Goal: Task Accomplishment & Management: Use online tool/utility

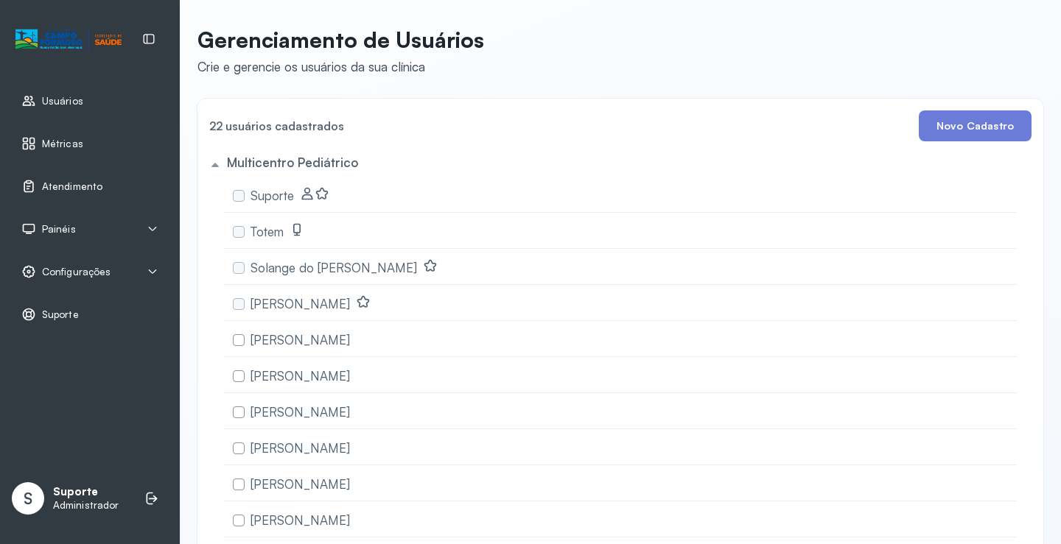
click at [97, 189] on span "Atendimento" at bounding box center [72, 186] width 60 height 13
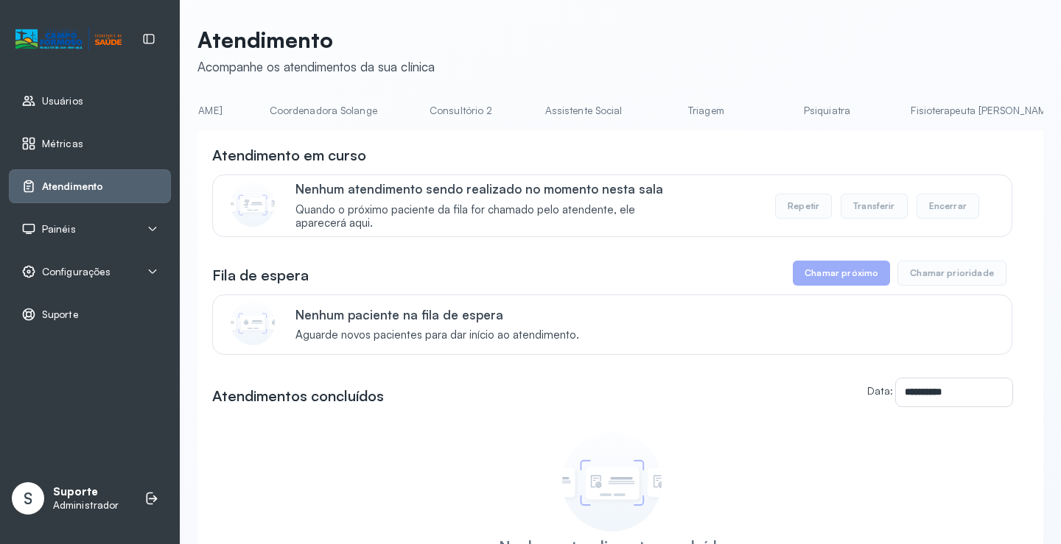
scroll to position [0, 1046]
click at [649, 119] on link "Triagem" at bounding box center [700, 111] width 103 height 24
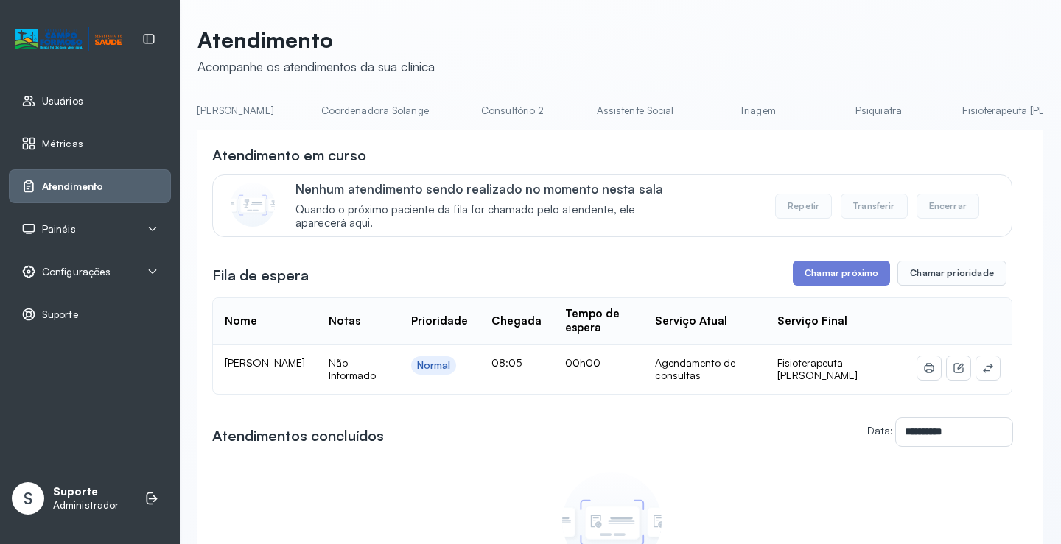
scroll to position [0, 1172]
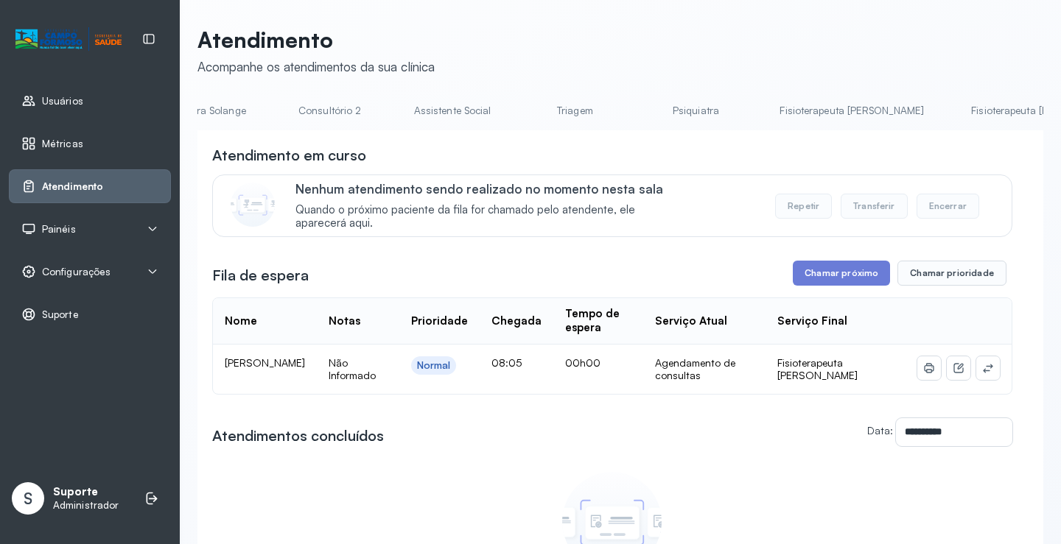
click at [523, 115] on link "Triagem" at bounding box center [574, 111] width 103 height 24
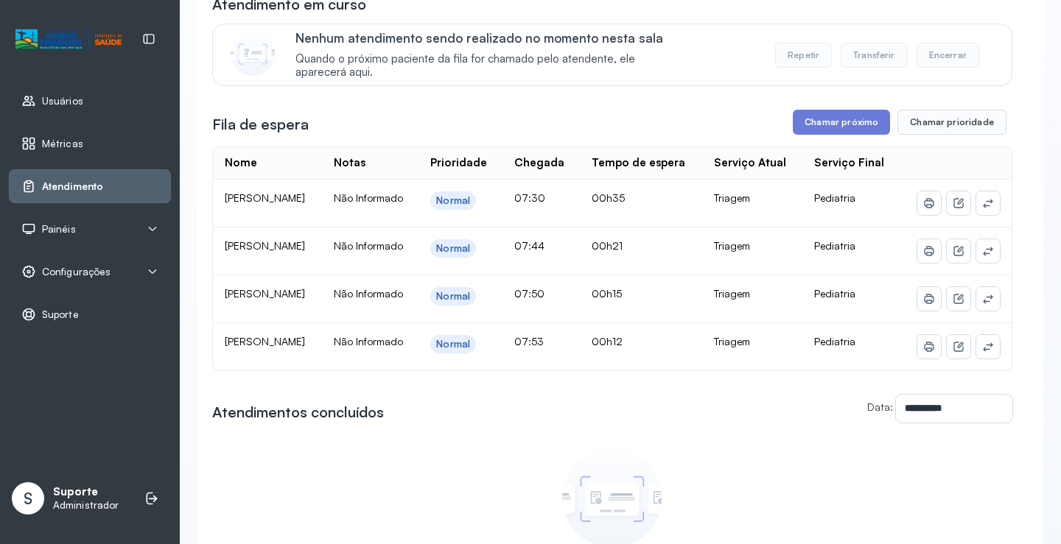
scroll to position [150, 0]
click at [814, 126] on button "Chamar próximo" at bounding box center [840, 123] width 97 height 25
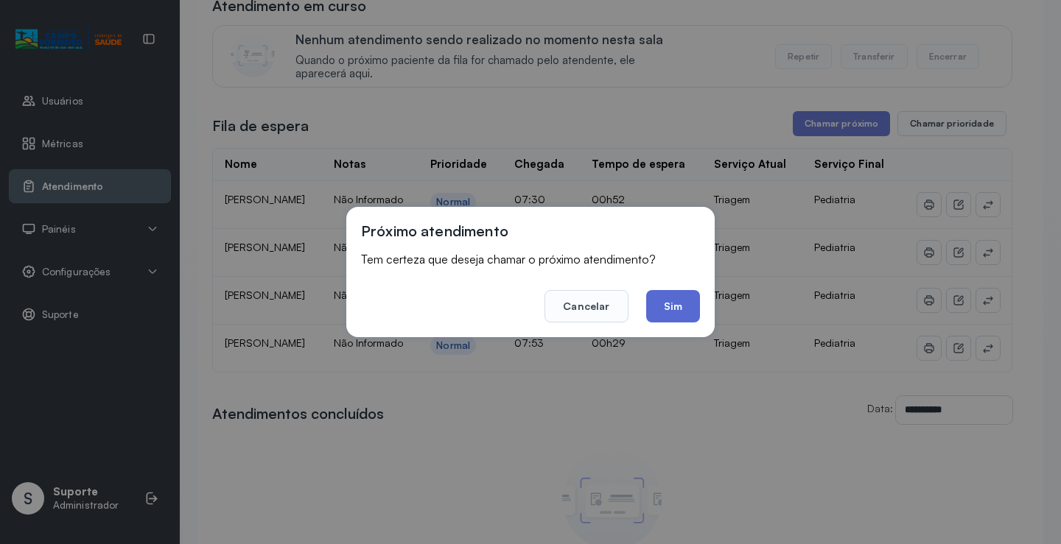
click at [678, 317] on button "Sim" at bounding box center [673, 306] width 54 height 32
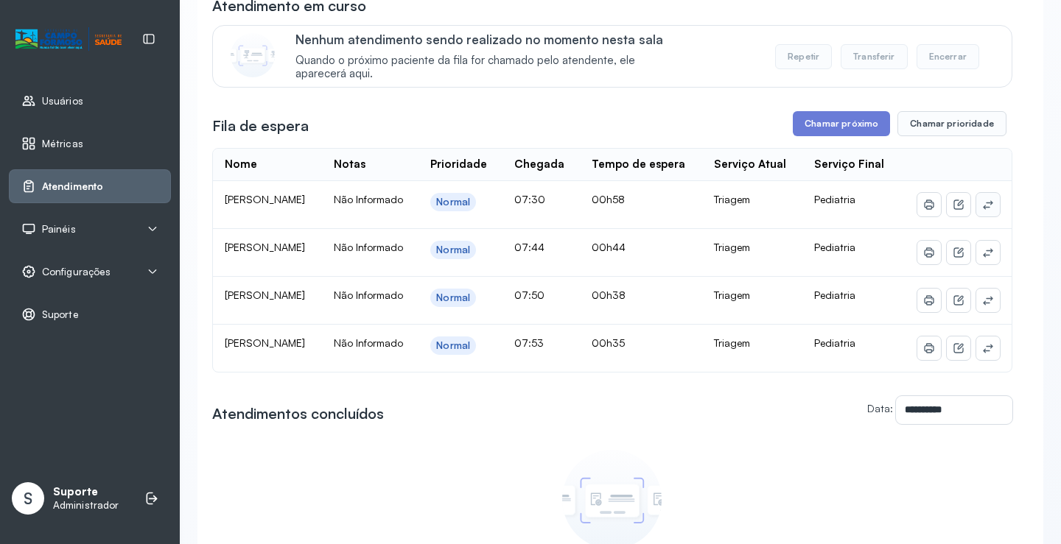
click at [982, 211] on icon at bounding box center [988, 205] width 12 height 12
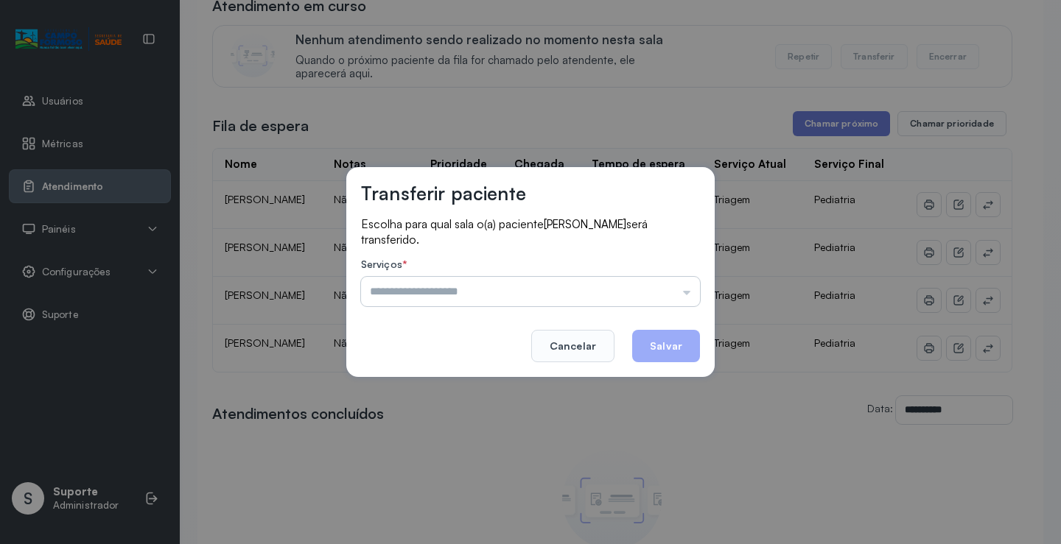
click at [448, 295] on input "text" at bounding box center [530, 291] width 339 height 29
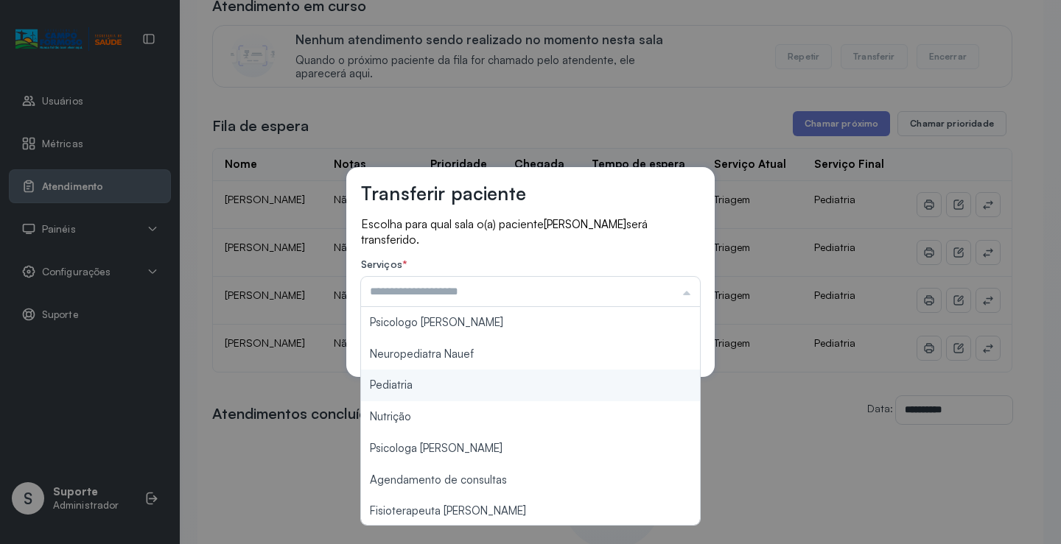
type input "*********"
drag, startPoint x: 391, startPoint y: 384, endPoint x: 431, endPoint y: 378, distance: 40.2
click at [394, 384] on div "Transferir paciente Escolha para qual sala o(a) paciente CECILIA RODRIGUES DA C…" at bounding box center [530, 272] width 1061 height 544
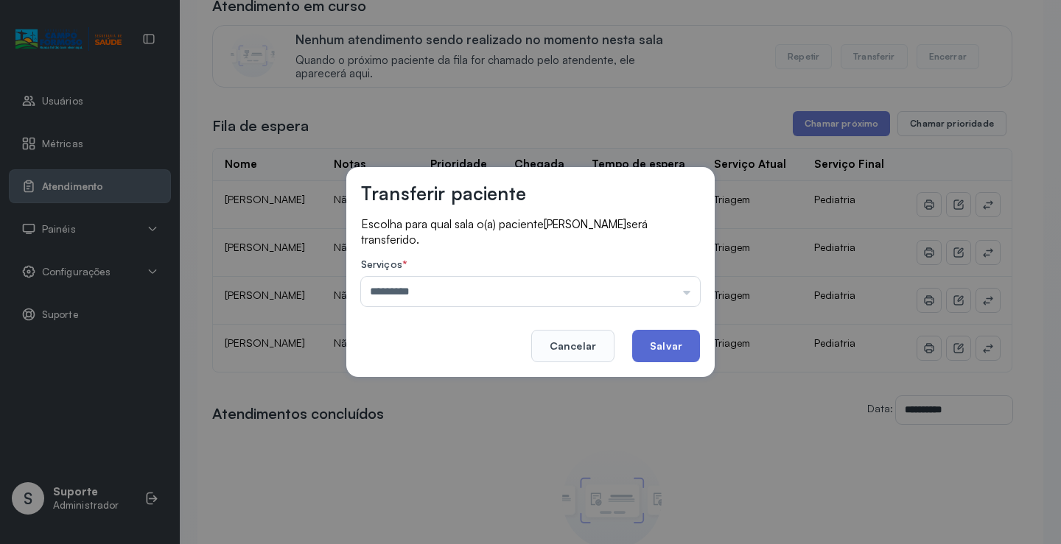
click at [678, 341] on button "Salvar" at bounding box center [666, 346] width 68 height 32
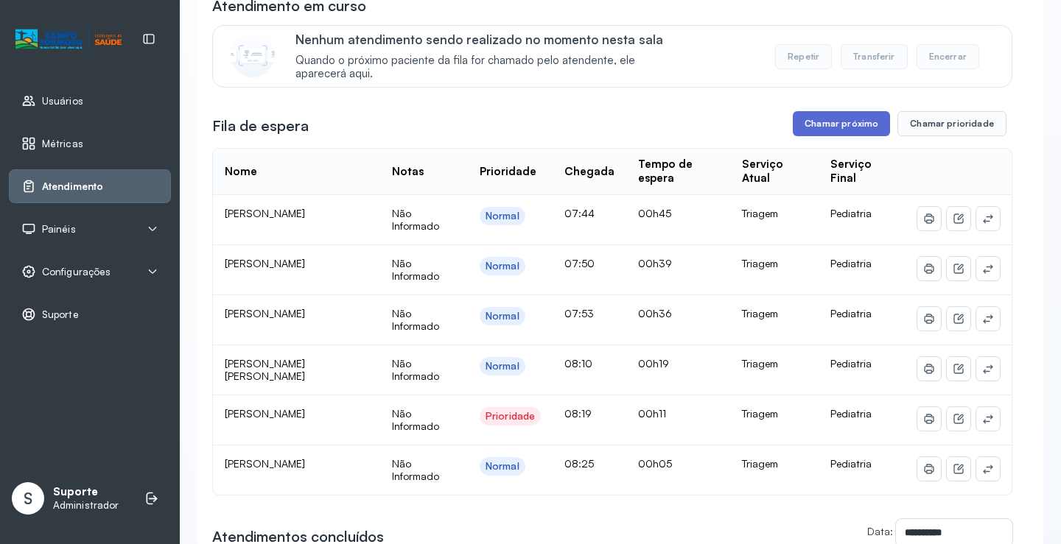
click at [841, 127] on button "Chamar próximo" at bounding box center [840, 123] width 97 height 25
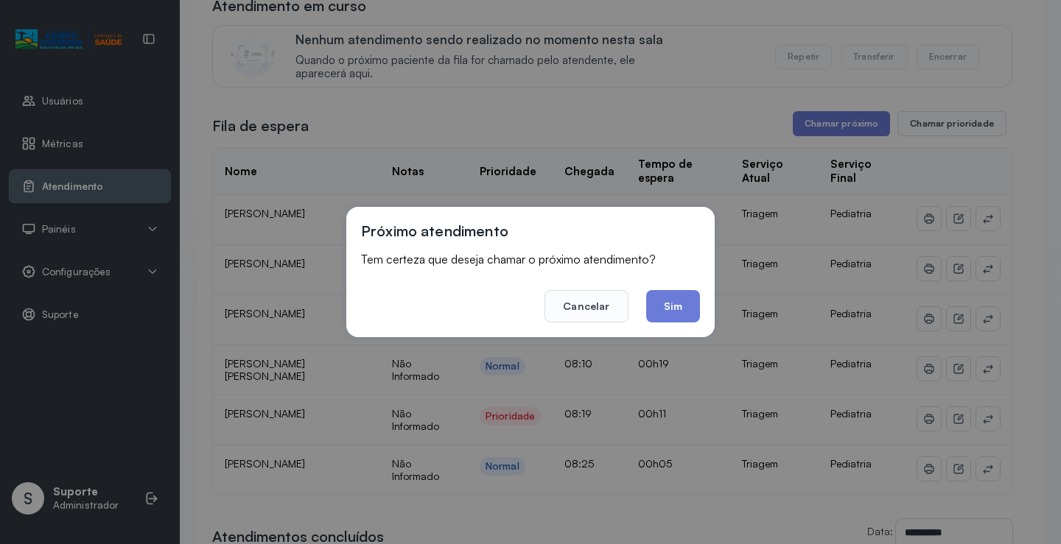
drag, startPoint x: 687, startPoint y: 312, endPoint x: 677, endPoint y: 308, distance: 10.9
click at [686, 310] on button "Sim" at bounding box center [673, 306] width 54 height 32
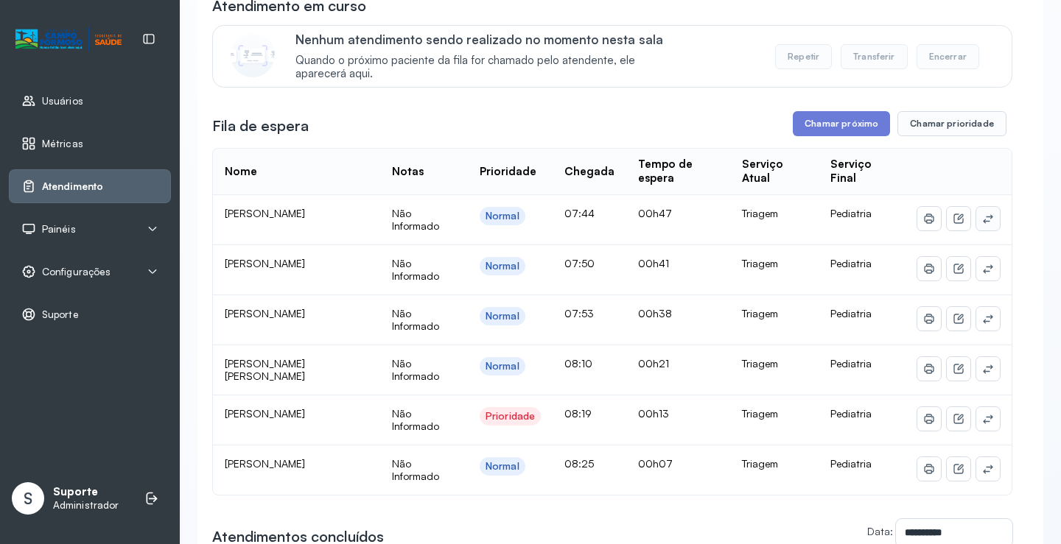
click at [982, 222] on icon at bounding box center [988, 219] width 12 height 12
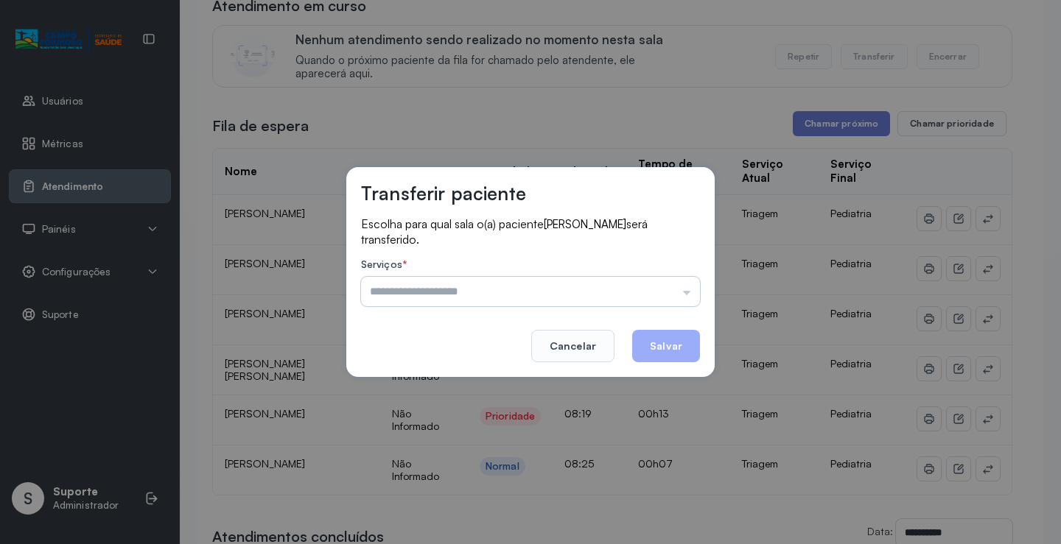
click at [477, 295] on input "text" at bounding box center [530, 291] width 339 height 29
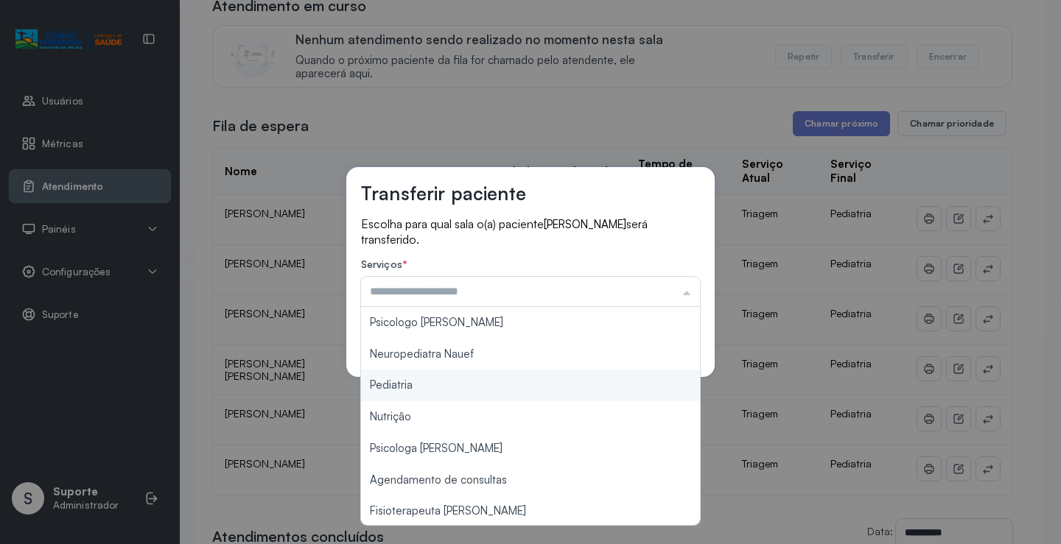
type input "*********"
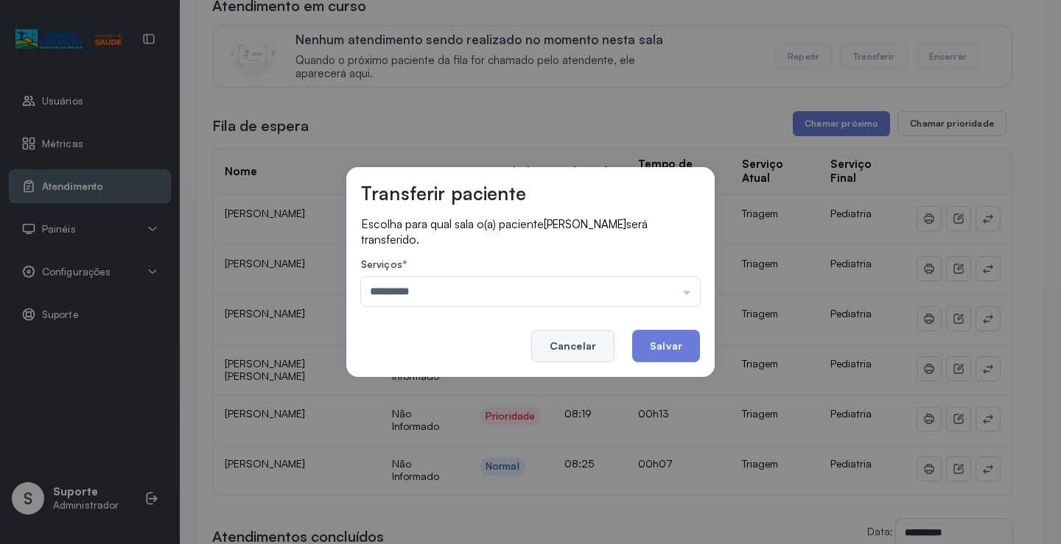
drag, startPoint x: 391, startPoint y: 387, endPoint x: 551, endPoint y: 357, distance: 162.6
click at [411, 380] on div "Transferir paciente Escolha para qual sala o(a) paciente THEO SOUZA AVELINO DE …" at bounding box center [530, 272] width 1061 height 544
click at [647, 345] on button "Salvar" at bounding box center [666, 346] width 68 height 32
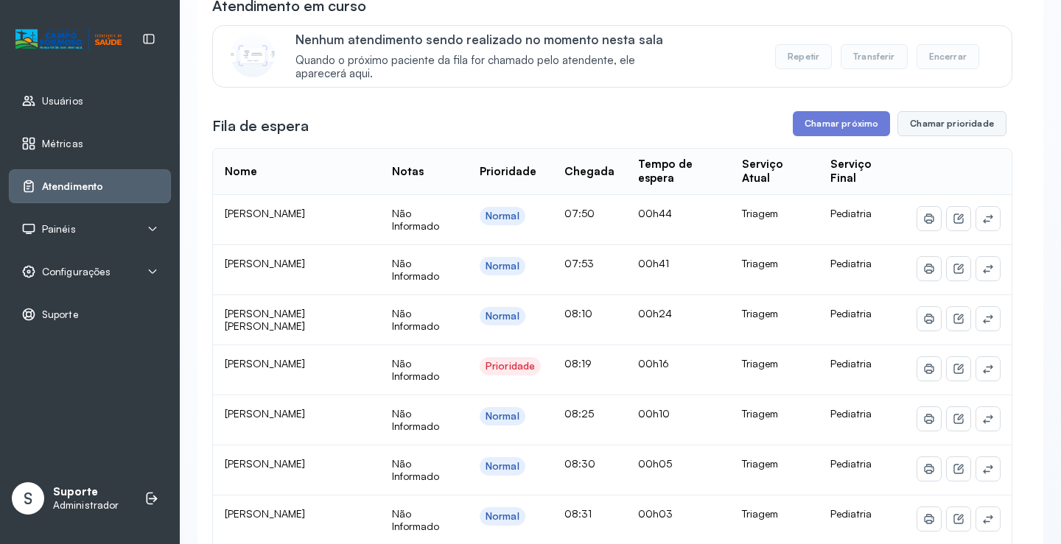
click at [941, 133] on button "Chamar prioridade" at bounding box center [951, 123] width 109 height 25
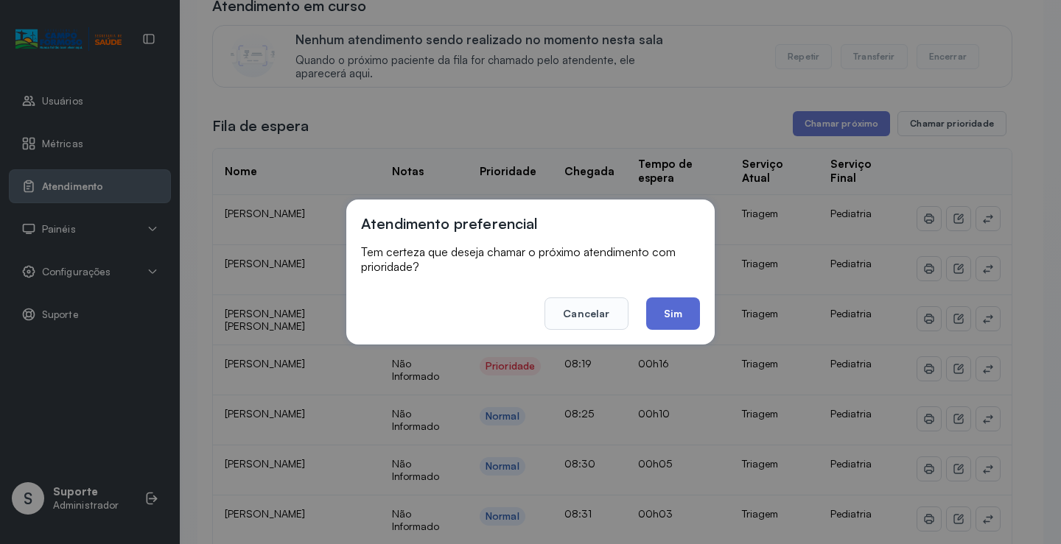
click at [678, 320] on button "Sim" at bounding box center [673, 314] width 54 height 32
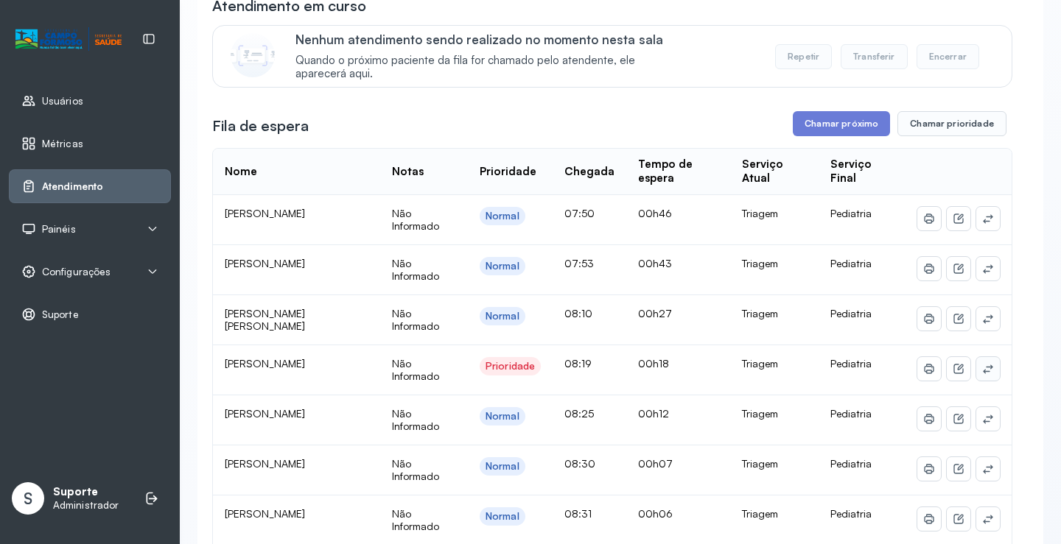
click at [982, 225] on icon at bounding box center [988, 219] width 12 height 12
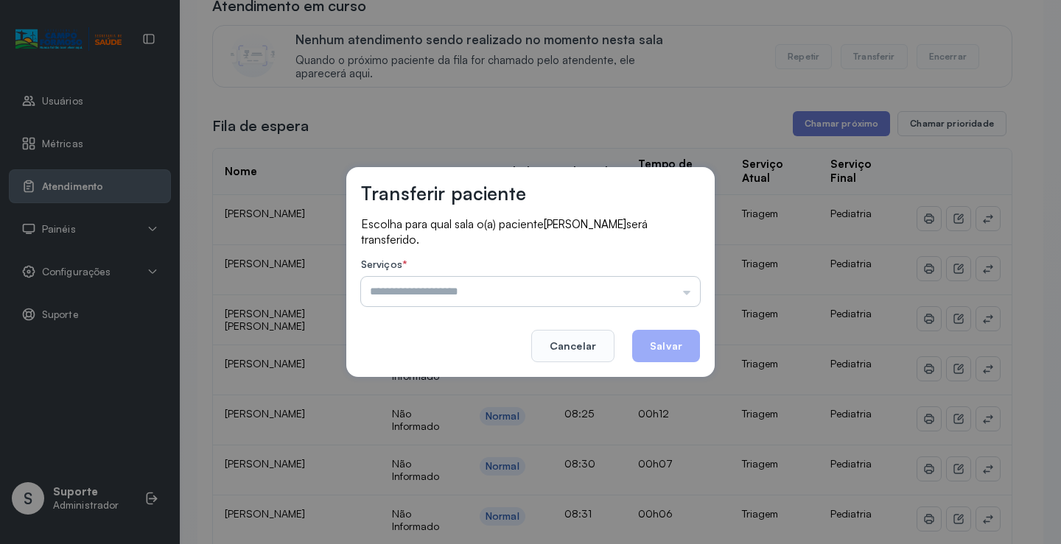
click at [481, 286] on input "text" at bounding box center [530, 291] width 339 height 29
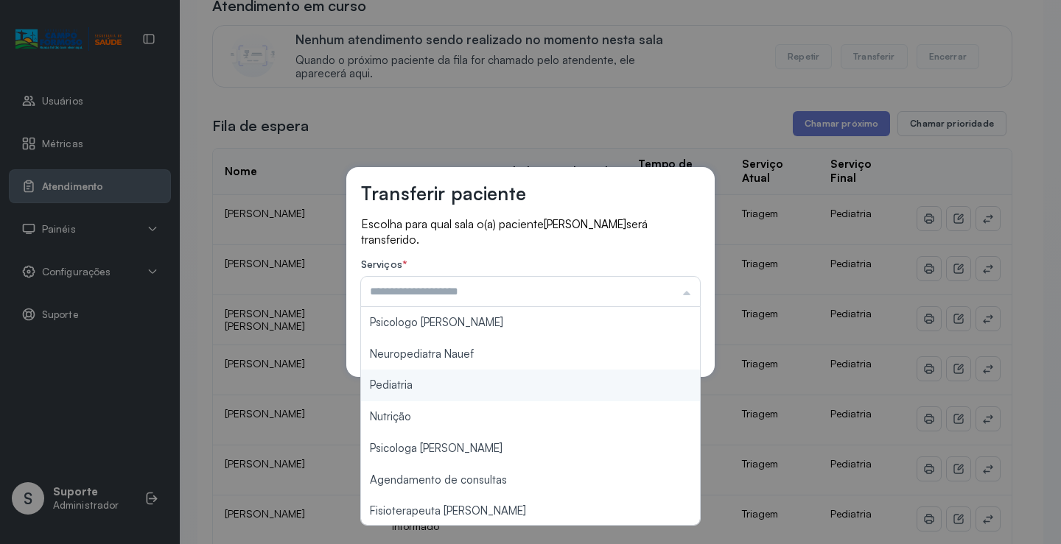
type input "*********"
drag, startPoint x: 394, startPoint y: 383, endPoint x: 483, endPoint y: 369, distance: 90.2
click at [414, 382] on div "Transferir paciente Escolha para qual sala o(a) paciente GUSTAVO PIMENTEL SANTO…" at bounding box center [530, 272] width 1061 height 544
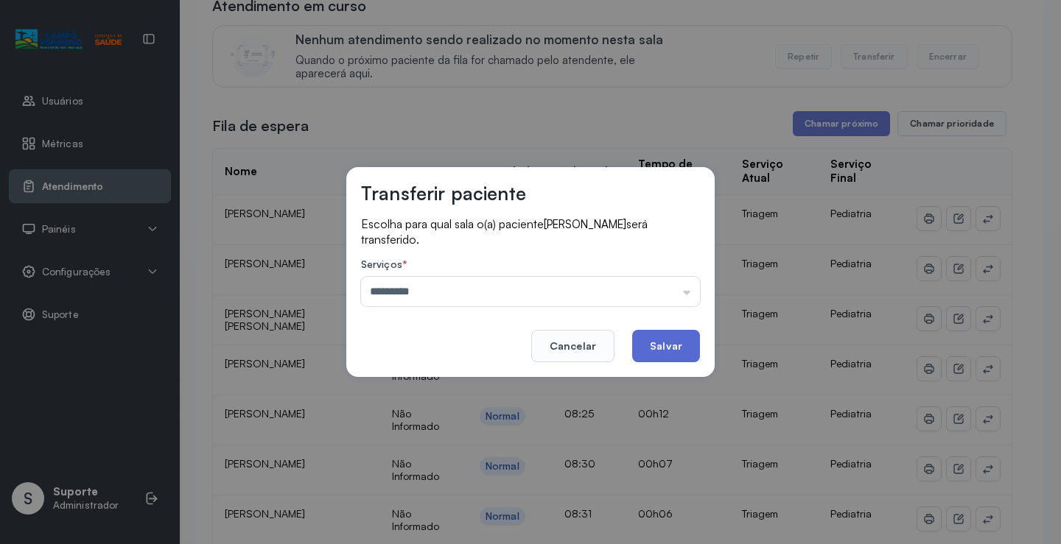
click at [654, 351] on button "Salvar" at bounding box center [666, 346] width 68 height 32
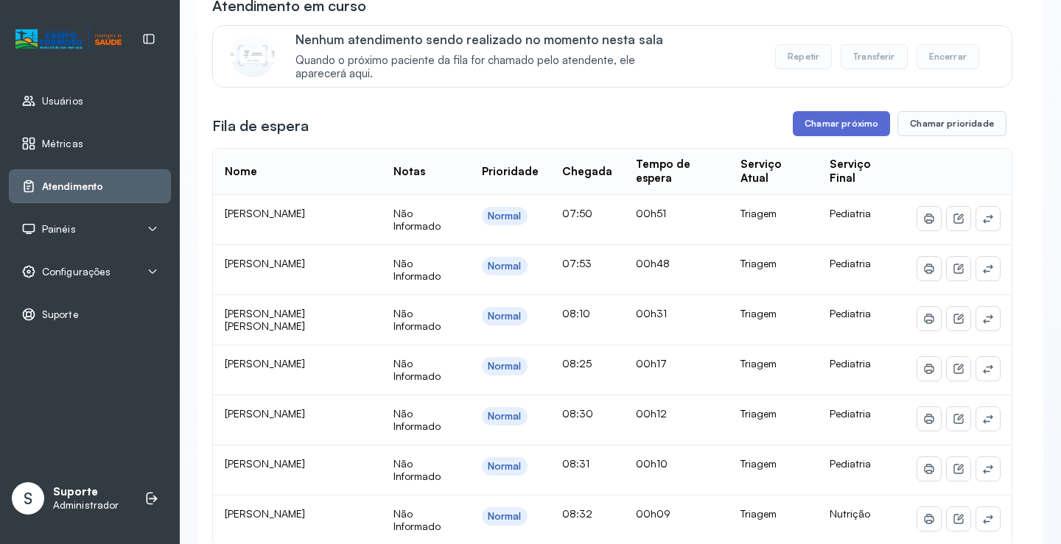
click at [829, 128] on button "Chamar próximo" at bounding box center [840, 123] width 97 height 25
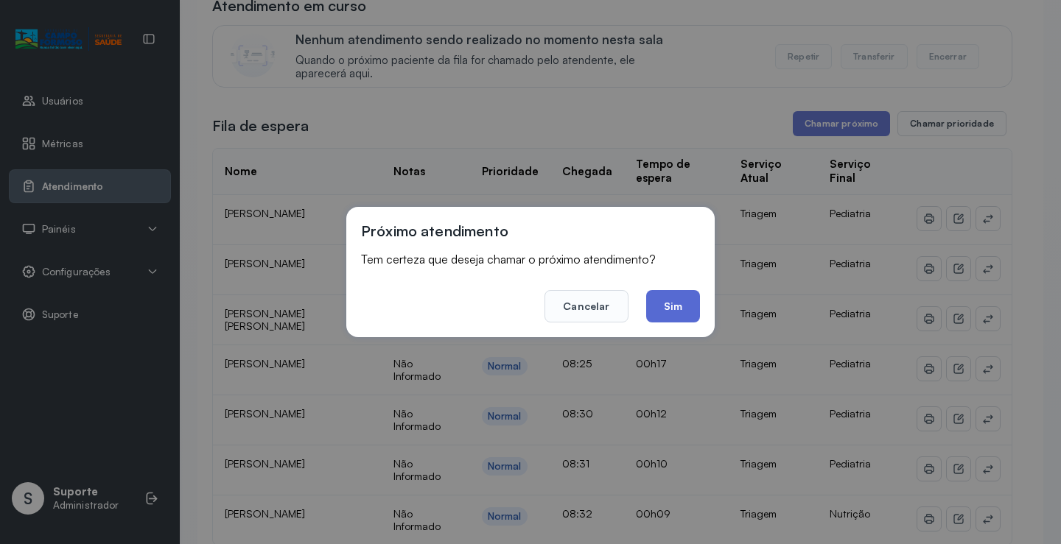
click at [663, 309] on button "Sim" at bounding box center [673, 306] width 54 height 32
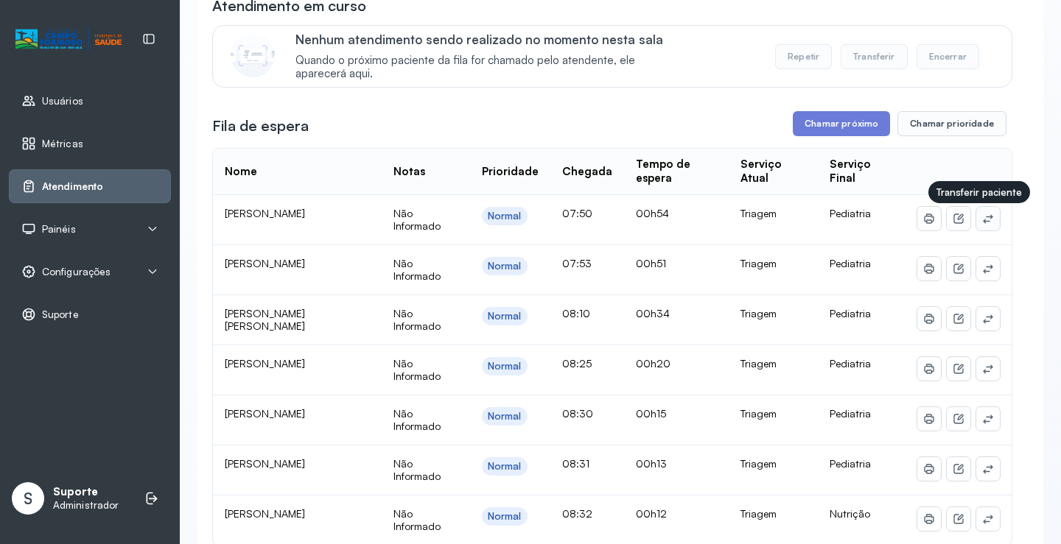
click at [982, 220] on icon at bounding box center [987, 218] width 10 height 9
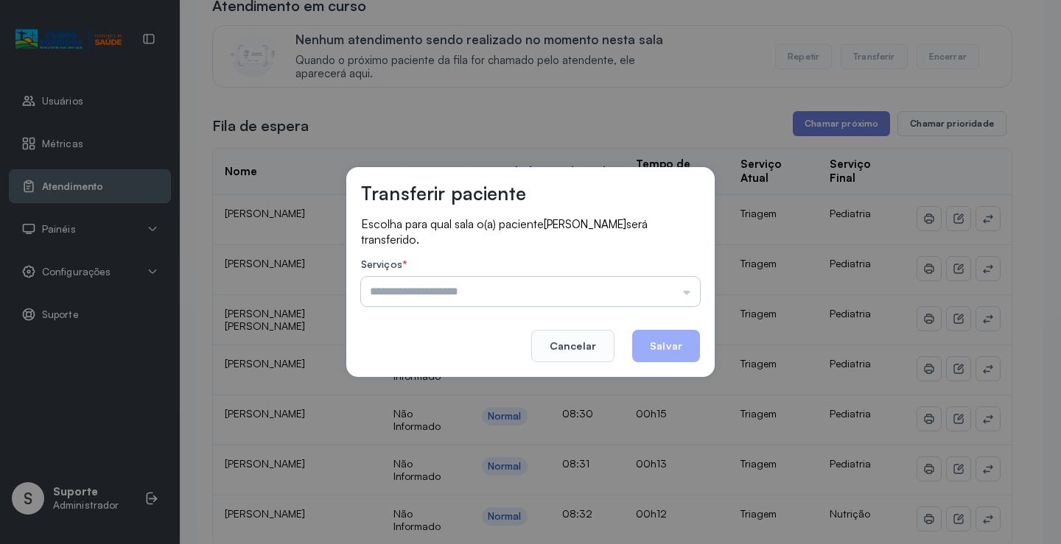
click at [510, 293] on input "text" at bounding box center [530, 291] width 339 height 29
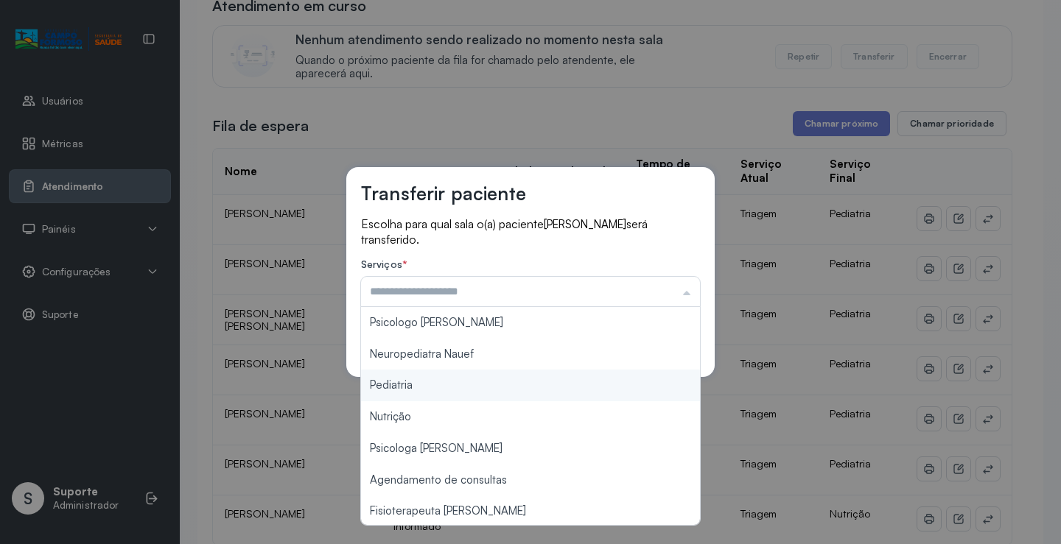
type input "*********"
drag, startPoint x: 404, startPoint y: 386, endPoint x: 471, endPoint y: 373, distance: 69.0
click at [430, 380] on div "Transferir paciente Escolha para qual sala o(a) paciente HELENA SANTOS SILVA se…" at bounding box center [530, 272] width 1061 height 544
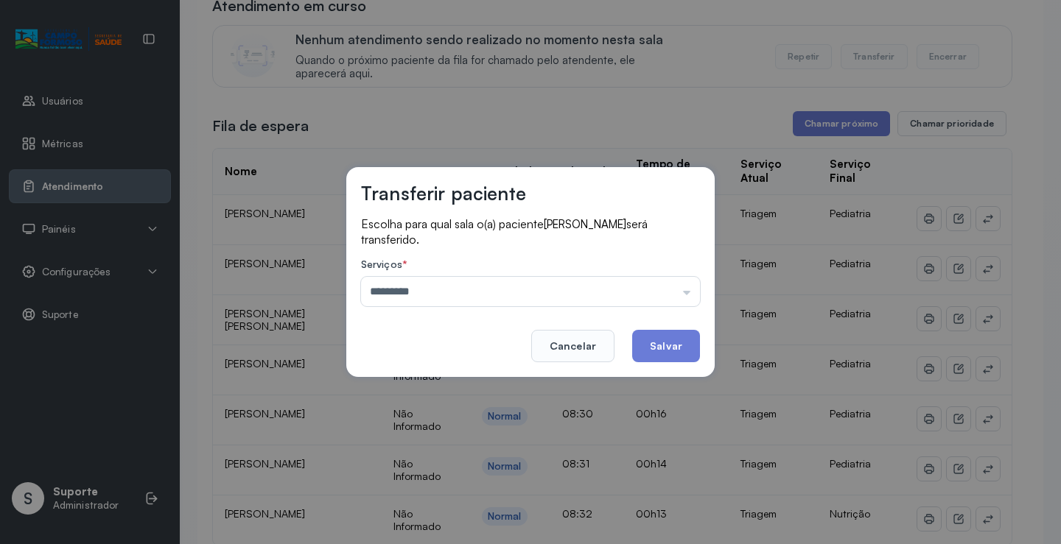
click at [644, 346] on button "Salvar" at bounding box center [666, 346] width 68 height 32
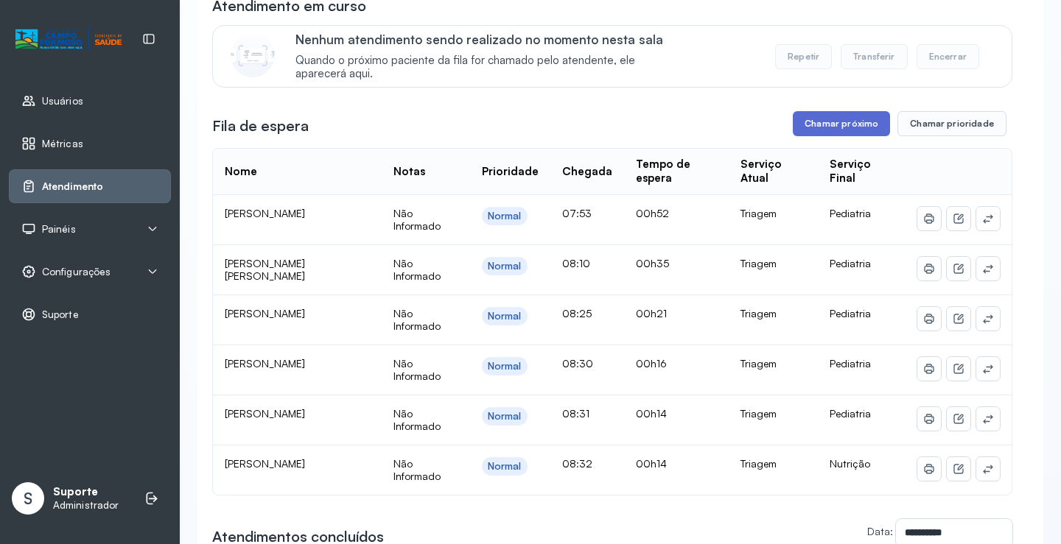
click at [823, 128] on button "Chamar próximo" at bounding box center [840, 123] width 97 height 25
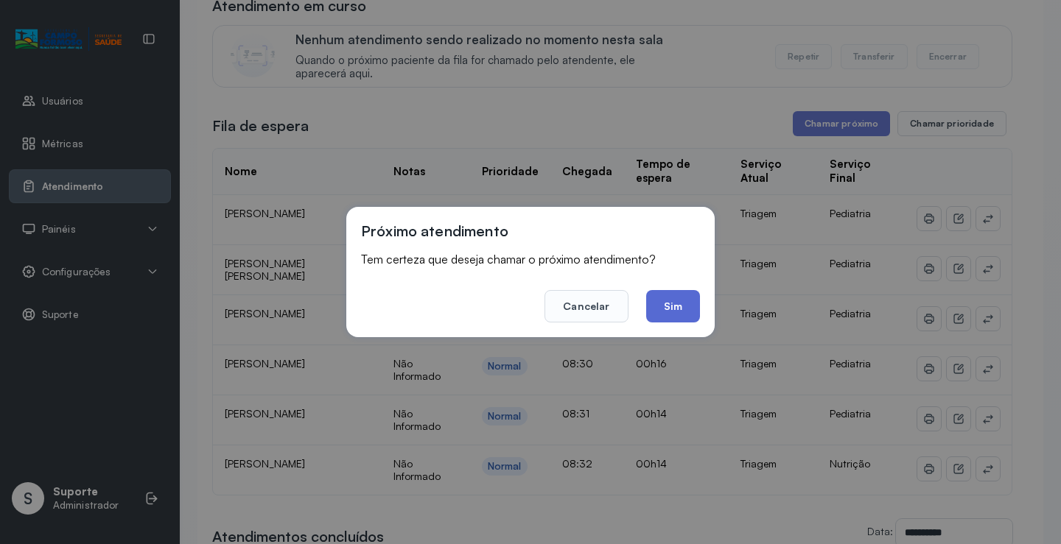
click at [665, 311] on button "Sim" at bounding box center [673, 306] width 54 height 32
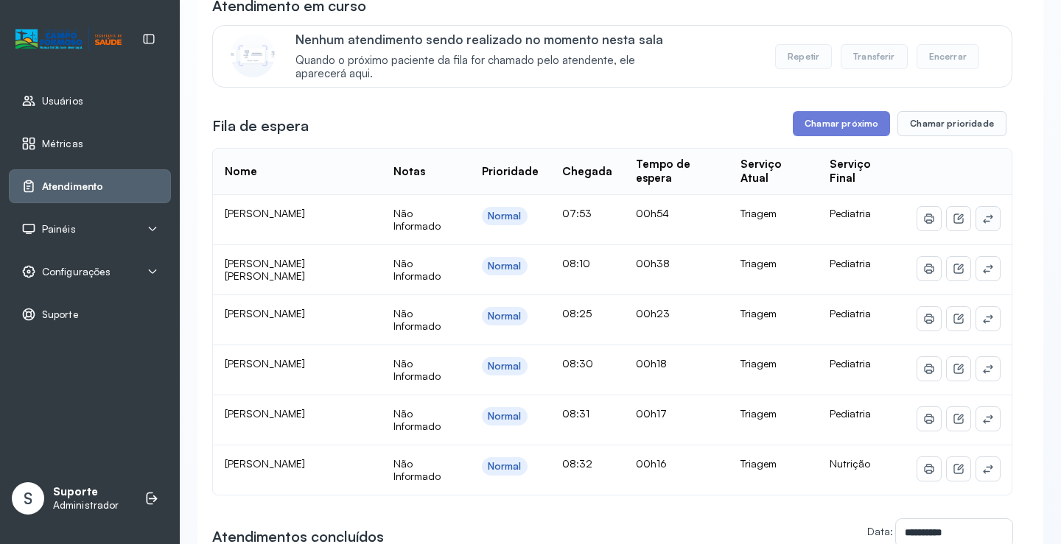
click at [982, 220] on icon at bounding box center [988, 219] width 12 height 12
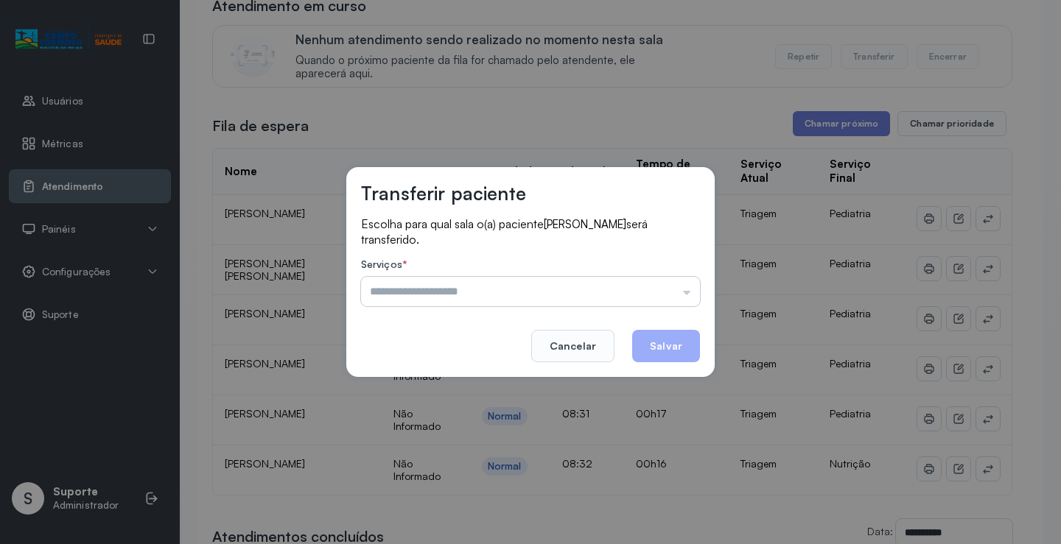
click at [467, 294] on input "text" at bounding box center [530, 291] width 339 height 29
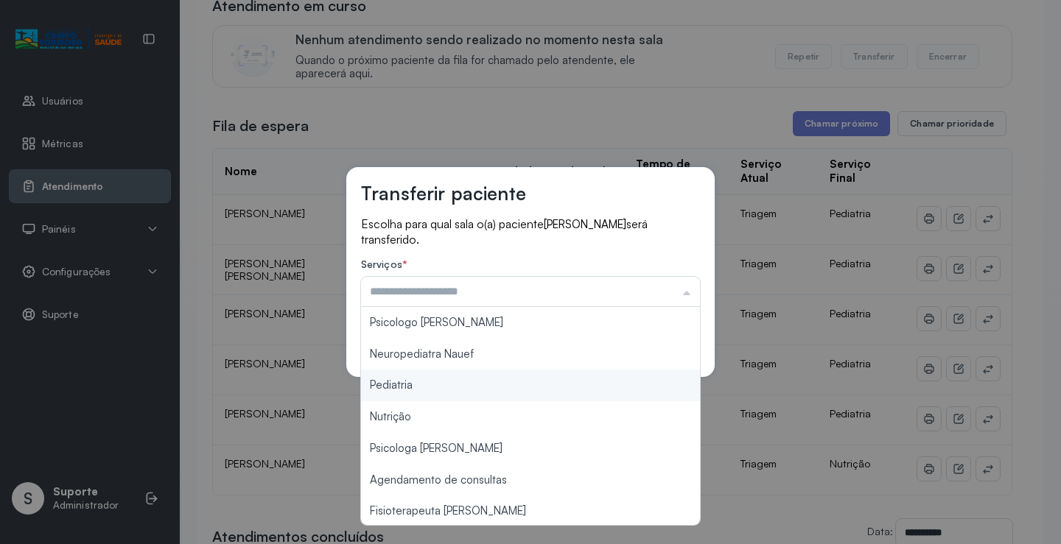
type input "*********"
click at [402, 385] on div "Transferir paciente Escolha para qual sala o(a) paciente YAN SANTOS SILVA será …" at bounding box center [530, 272] width 1061 height 544
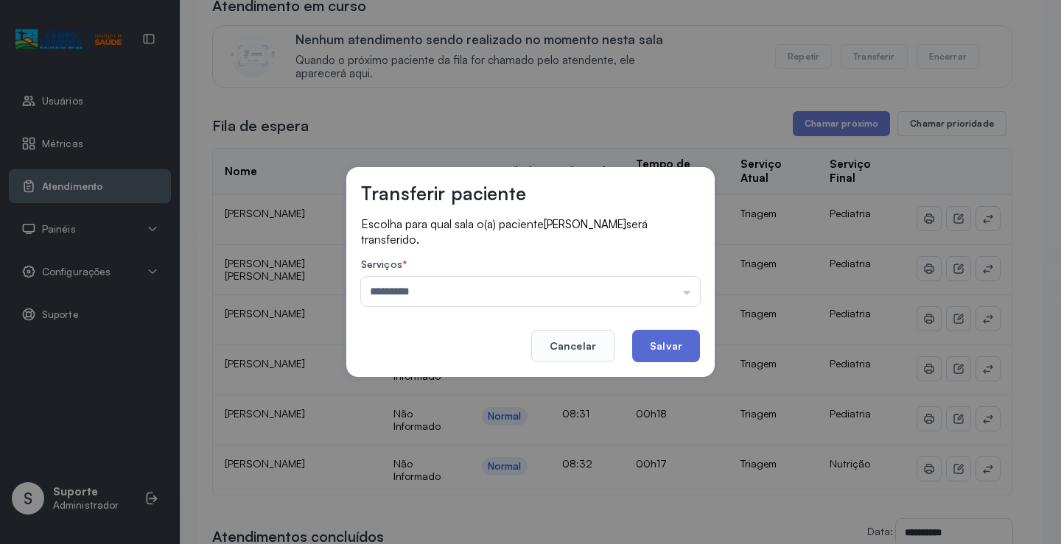
click at [659, 351] on button "Salvar" at bounding box center [666, 346] width 68 height 32
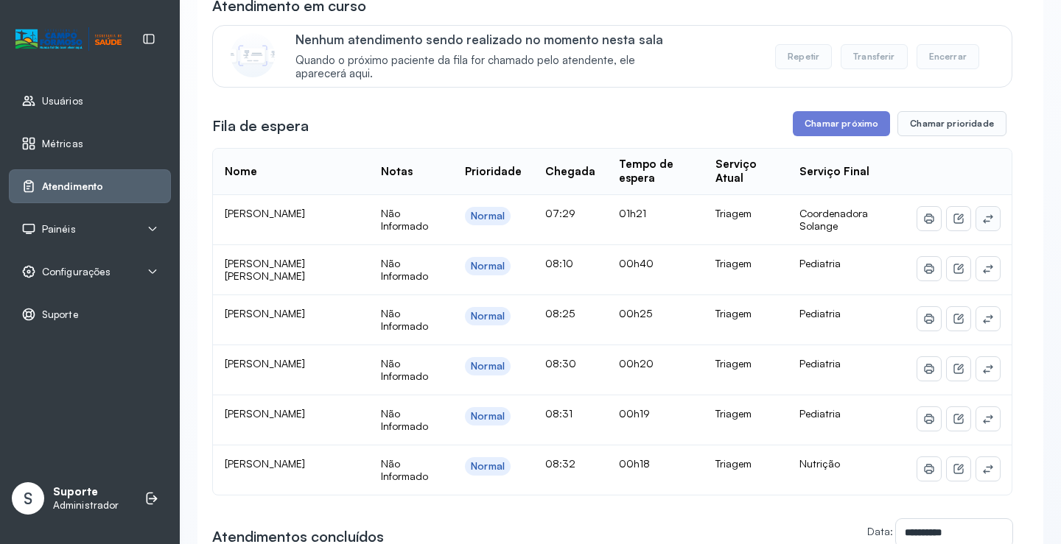
click at [982, 223] on icon at bounding box center [987, 218] width 10 height 9
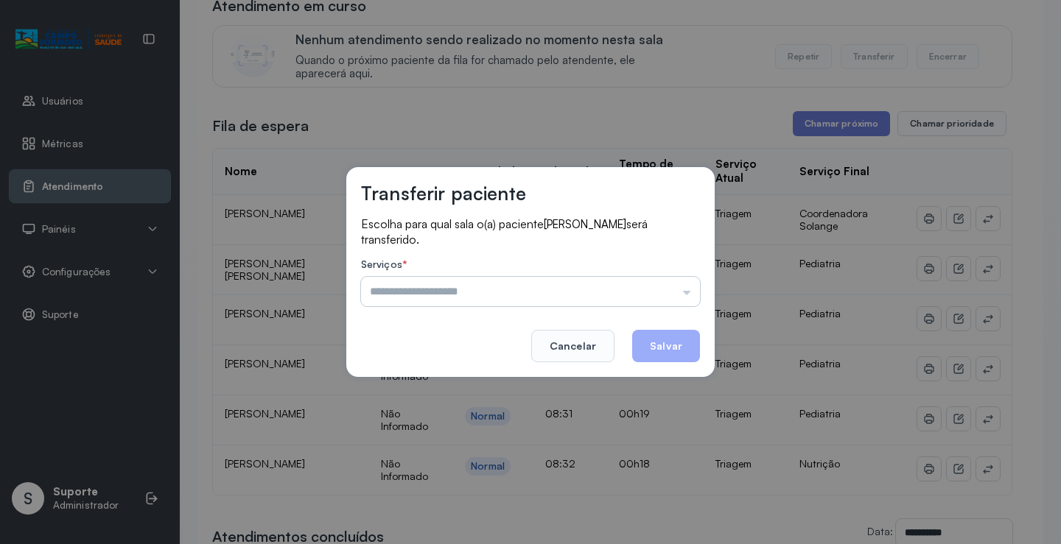
click at [468, 295] on input "text" at bounding box center [530, 291] width 339 height 29
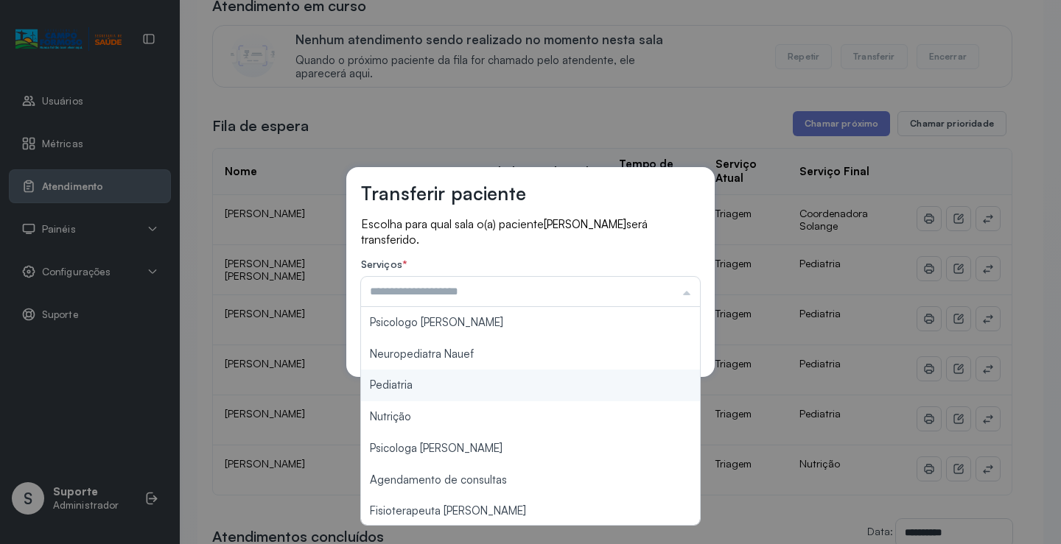
type input "*********"
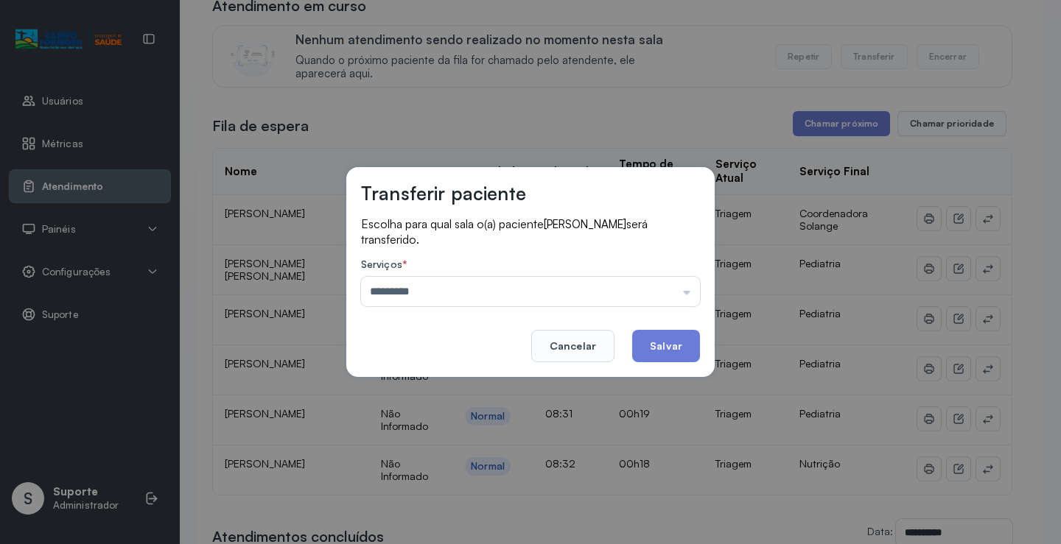
click at [404, 384] on div "Transferir paciente Escolha para qual sala o(a) paciente LUNA BEATRIZ SOUZA SIL…" at bounding box center [530, 272] width 1061 height 544
click at [684, 354] on button "Salvar" at bounding box center [666, 346] width 68 height 32
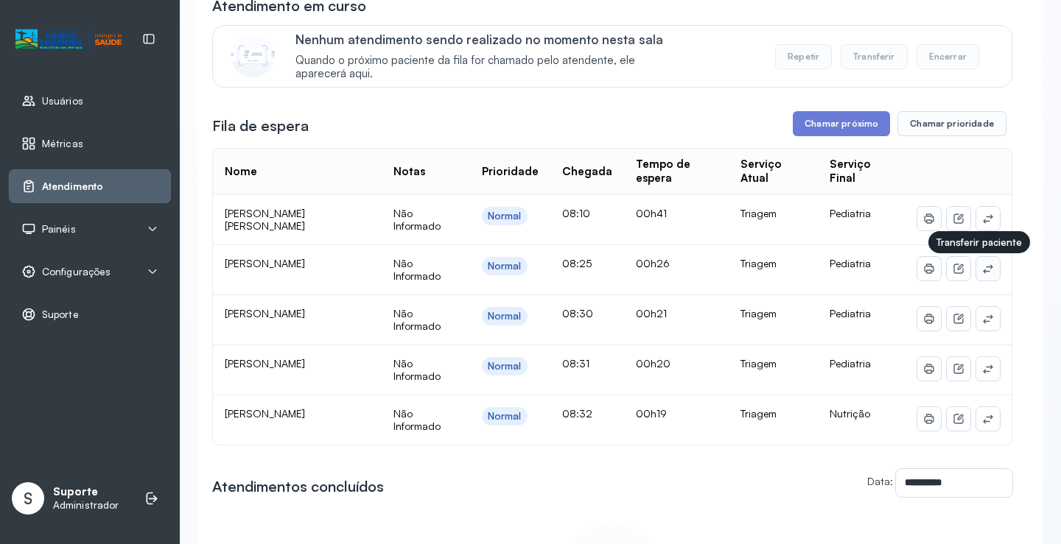
click at [982, 275] on icon at bounding box center [988, 269] width 12 height 12
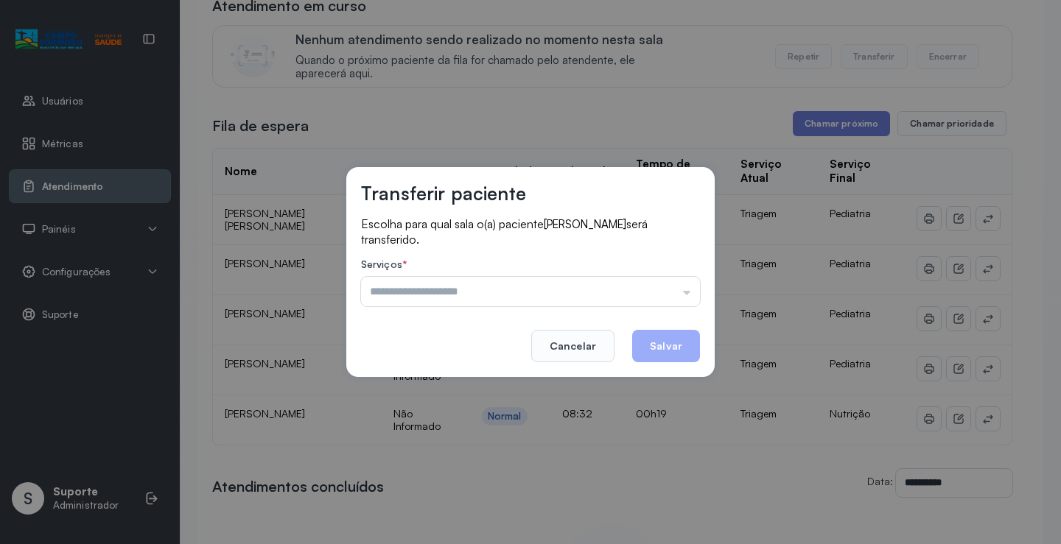
click at [451, 293] on div "Psicologo Pedro Neuropediatra Nauef Pediatria Nutrição Psicologa Alana Agendame…" at bounding box center [530, 291] width 339 height 29
click at [451, 293] on input "text" at bounding box center [530, 291] width 339 height 29
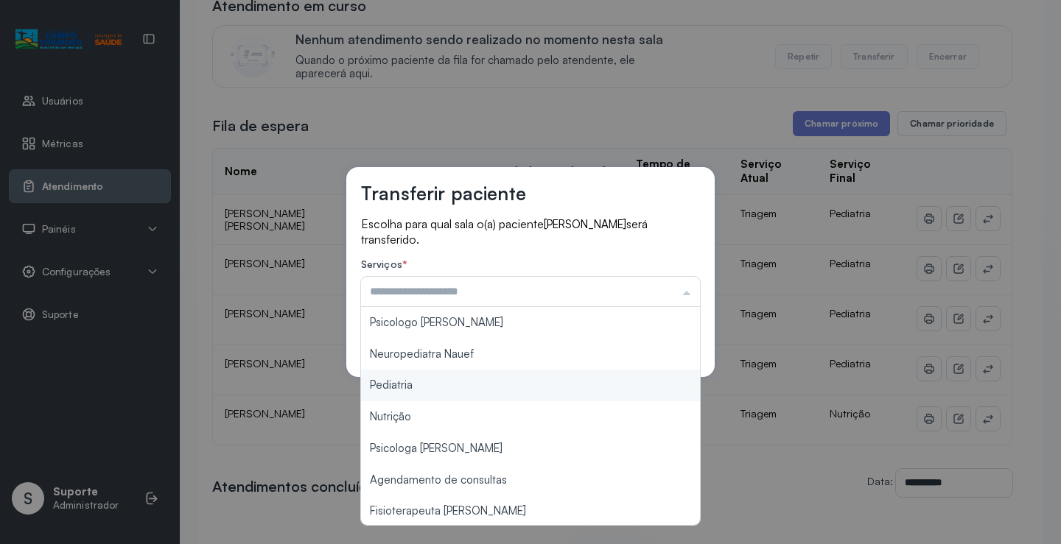
type input "*********"
click at [385, 390] on div "Transferir paciente Escolha para qual sala o(a) paciente LUNNA NUNES PIMENTEL s…" at bounding box center [530, 272] width 1061 height 544
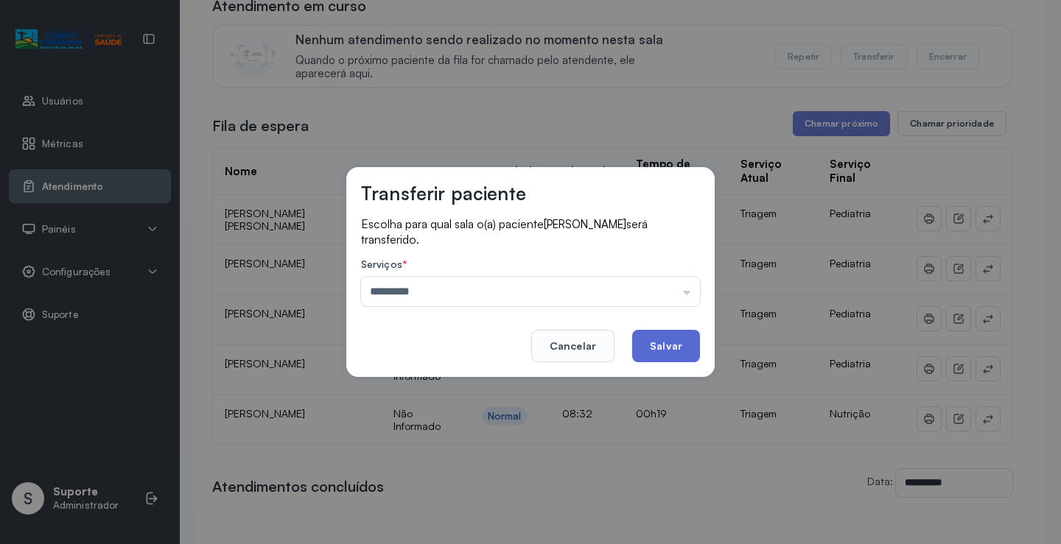
click at [675, 348] on button "Salvar" at bounding box center [666, 346] width 68 height 32
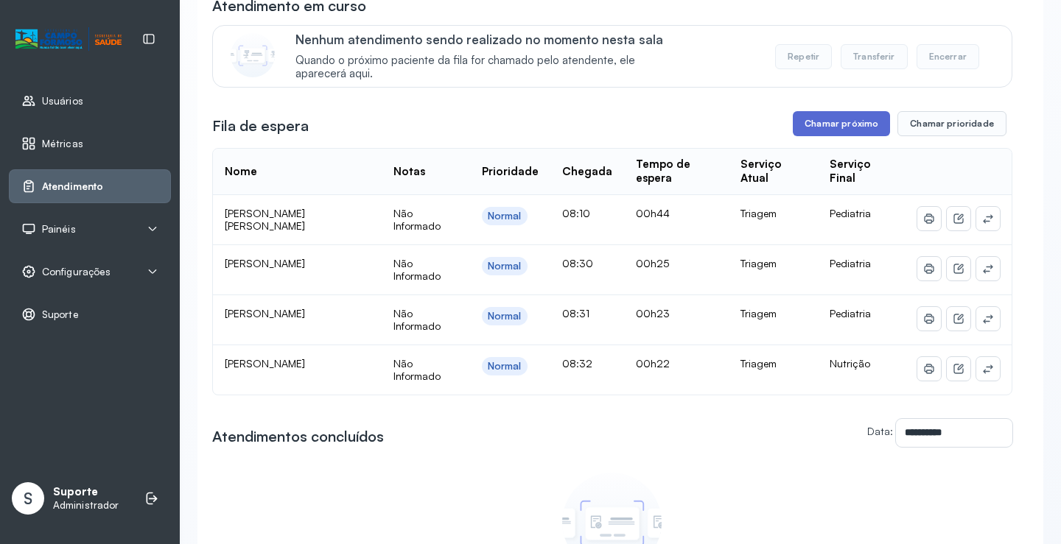
click at [833, 125] on button "Chamar próximo" at bounding box center [840, 123] width 97 height 25
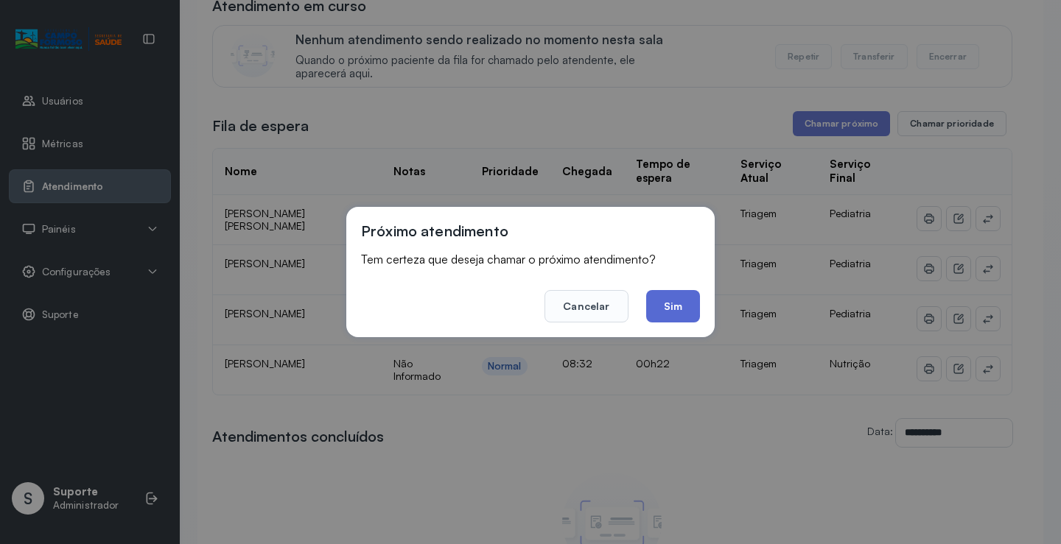
click at [668, 312] on button "Sim" at bounding box center [673, 306] width 54 height 32
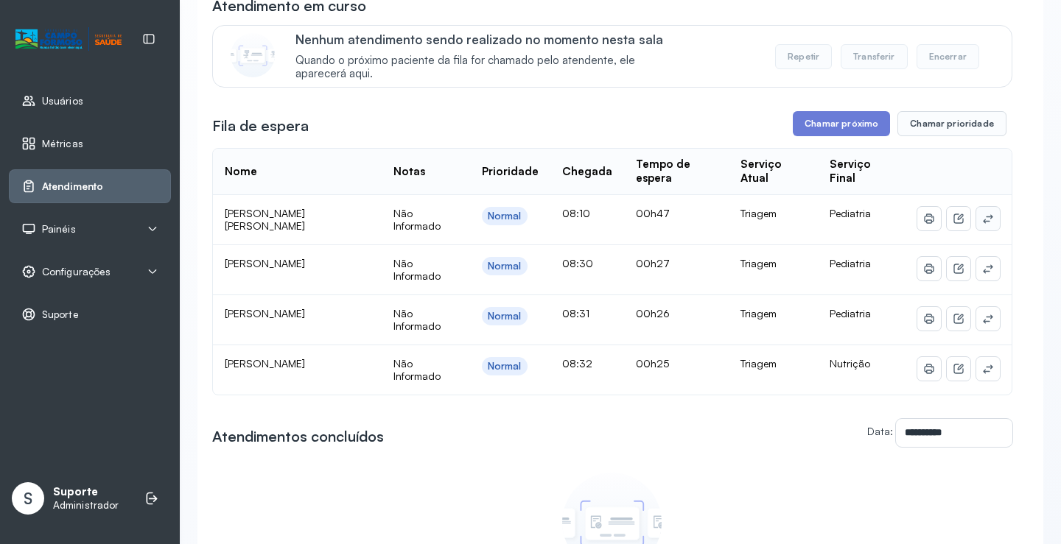
click at [983, 216] on button at bounding box center [988, 219] width 24 height 24
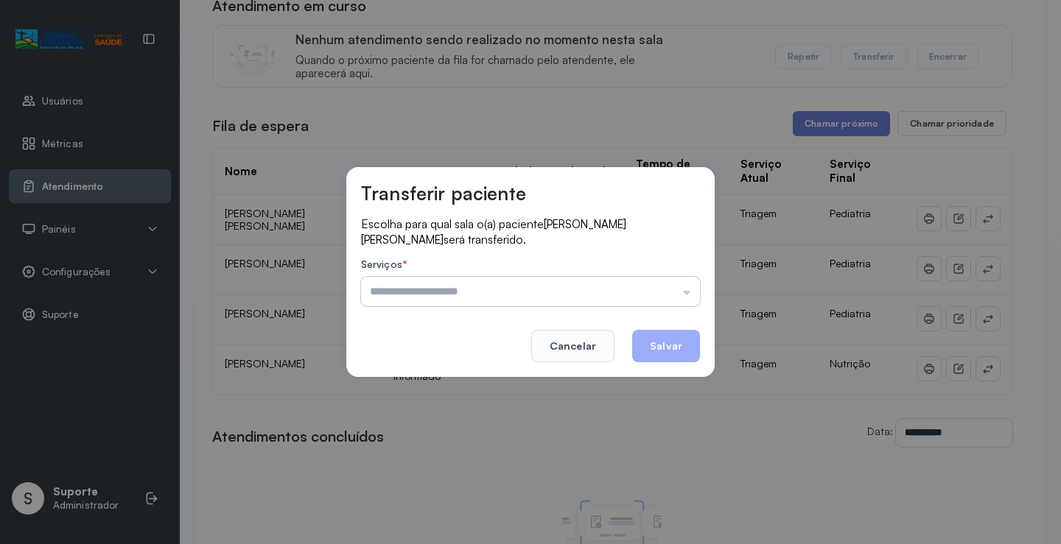
click at [464, 297] on input "text" at bounding box center [530, 291] width 339 height 29
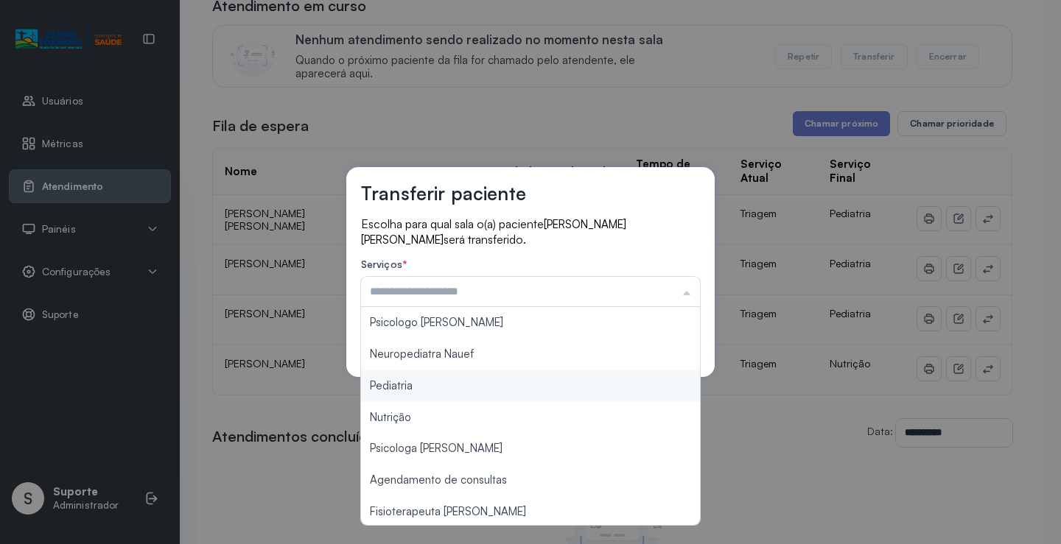
type input "*********"
drag, startPoint x: 388, startPoint y: 386, endPoint x: 407, endPoint y: 383, distance: 18.6
click at [394, 385] on div "Transferir paciente Escolha para qual sala o(a) paciente PEDRO FRAGOSO BENICIO …" at bounding box center [530, 272] width 1061 height 544
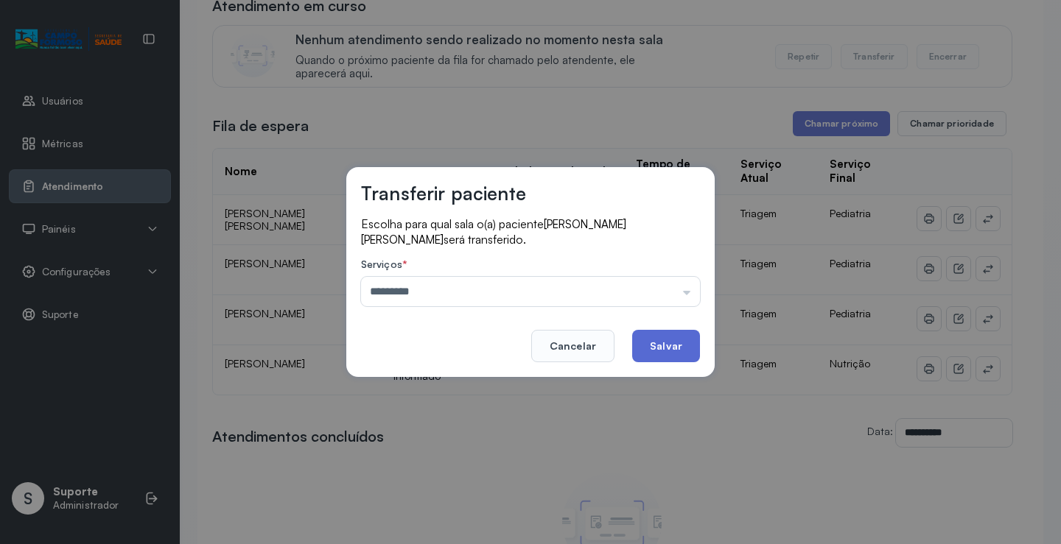
click at [679, 336] on button "Salvar" at bounding box center [666, 346] width 68 height 32
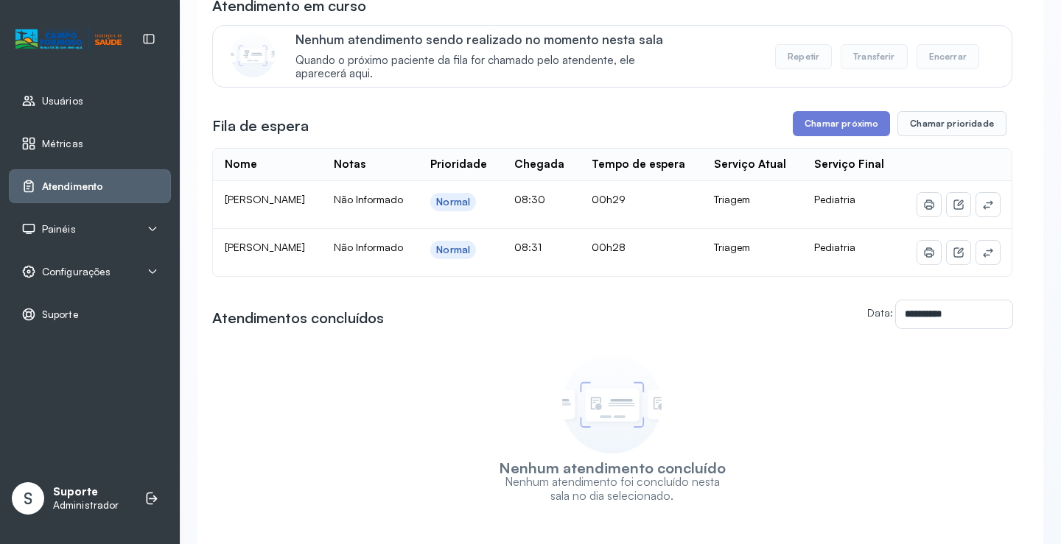
scroll to position [100, 0]
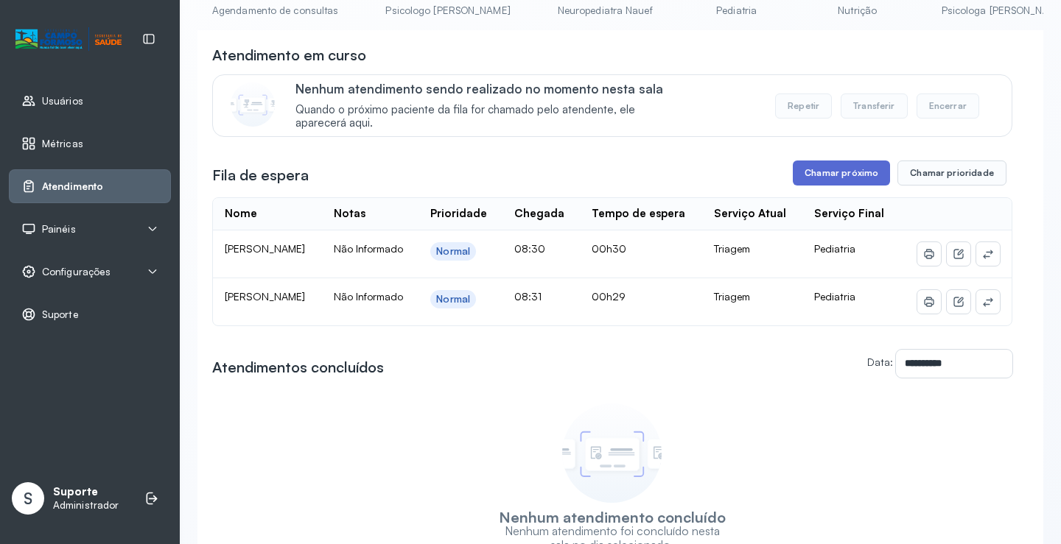
click at [813, 169] on button "Chamar próximo" at bounding box center [840, 173] width 97 height 25
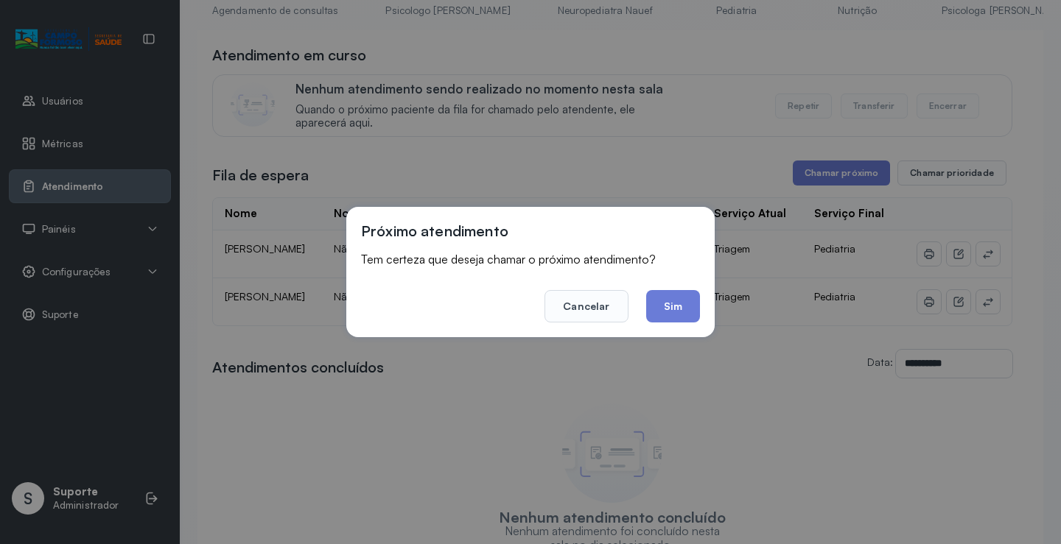
click at [686, 303] on button "Sim" at bounding box center [673, 306] width 54 height 32
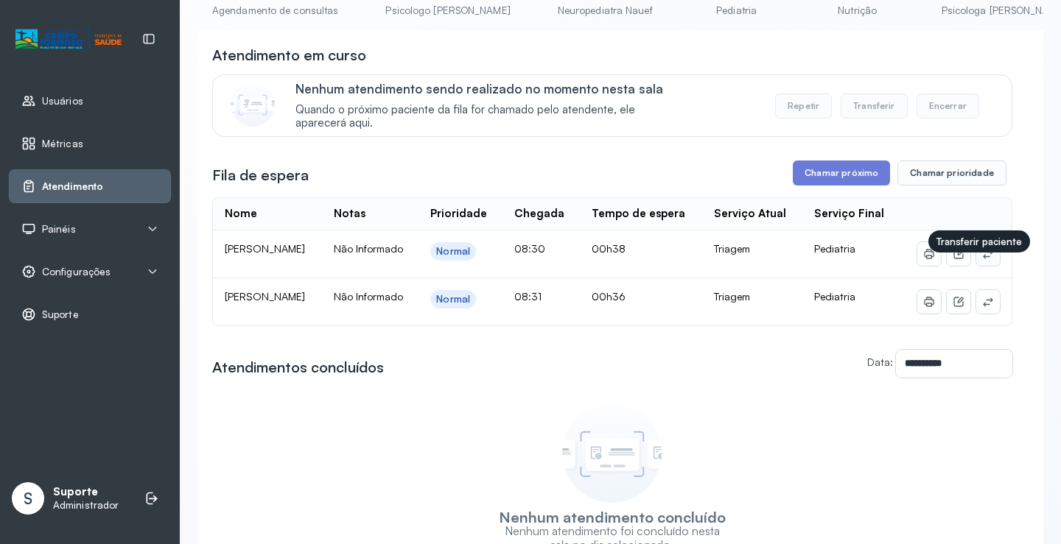
click at [982, 260] on icon at bounding box center [988, 254] width 12 height 12
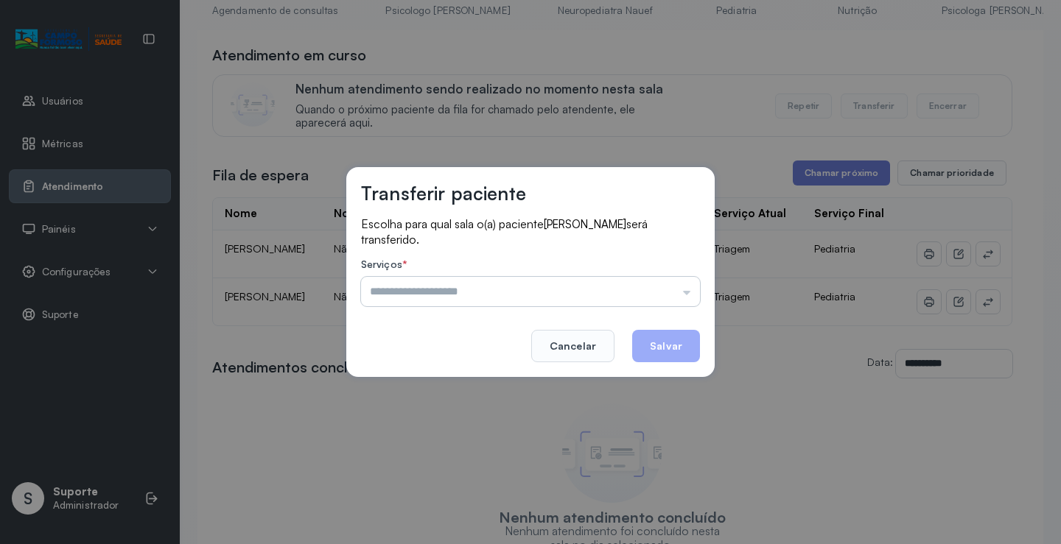
click at [456, 296] on input "text" at bounding box center [530, 291] width 339 height 29
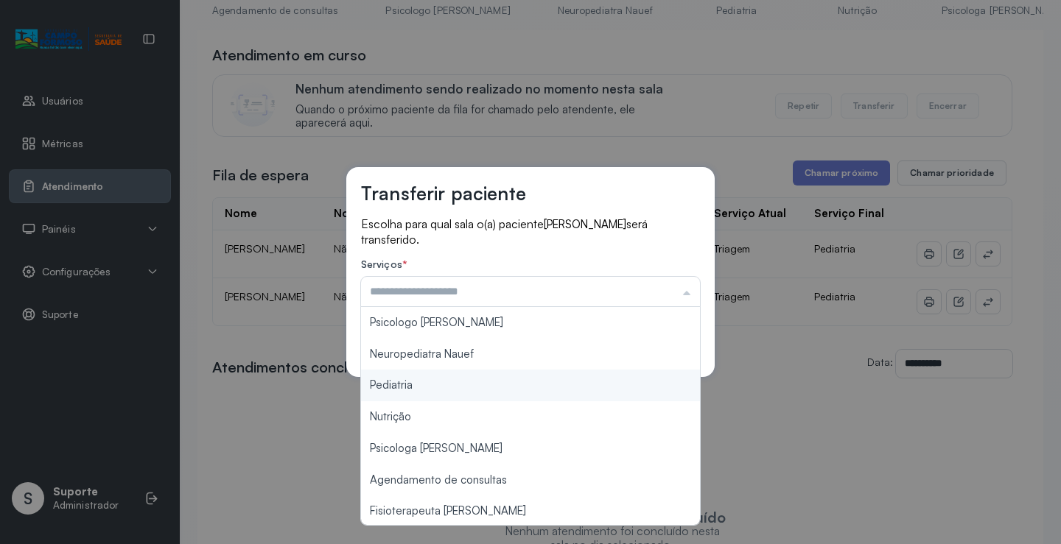
type input "*********"
click at [409, 381] on div "Transferir paciente Escolha para qual sala o(a) paciente BERNARDO SOUZA SANTOS …" at bounding box center [530, 272] width 1061 height 544
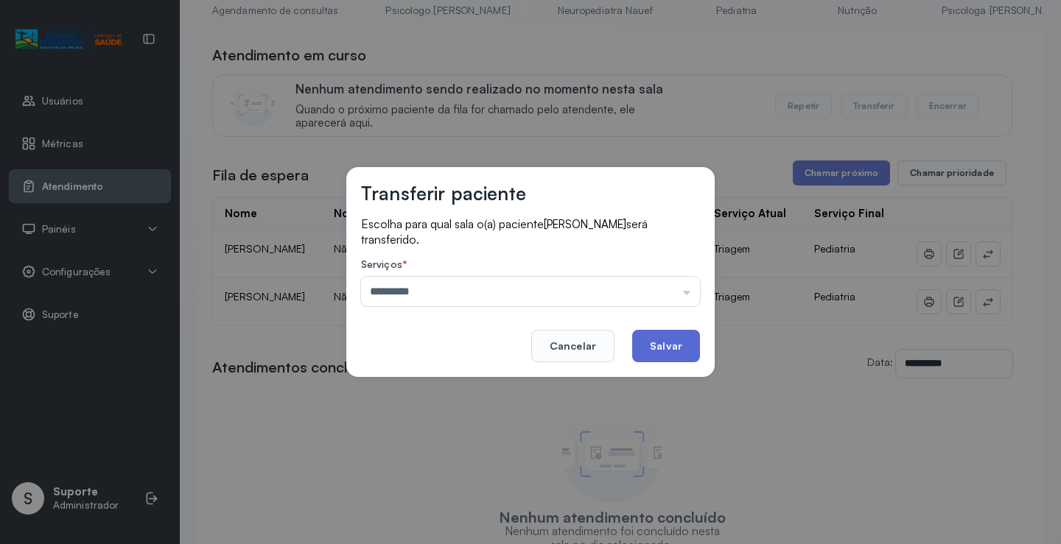
click at [667, 335] on button "Salvar" at bounding box center [666, 346] width 68 height 32
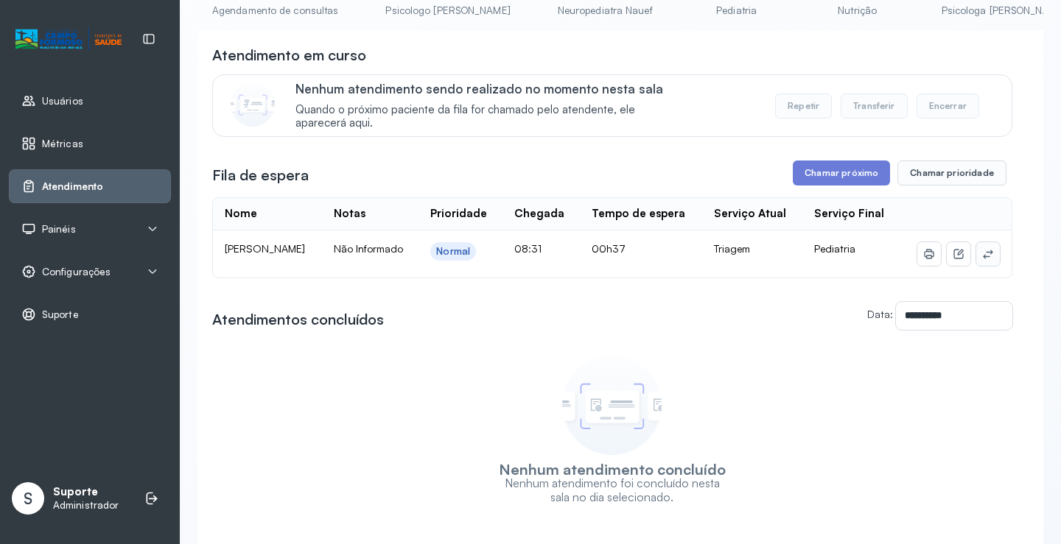
click at [982, 259] on icon at bounding box center [987, 254] width 10 height 9
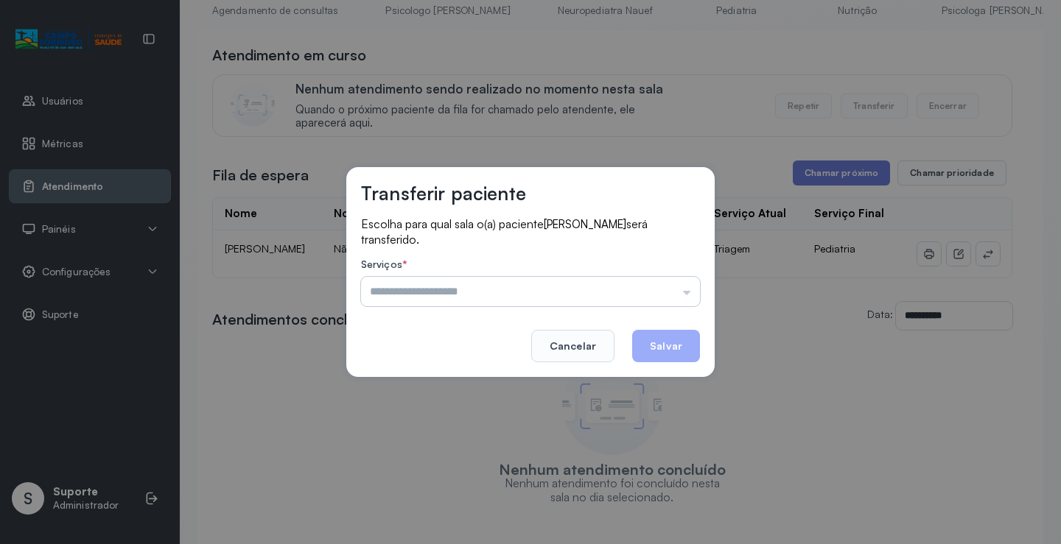
click at [502, 298] on input "text" at bounding box center [530, 291] width 339 height 29
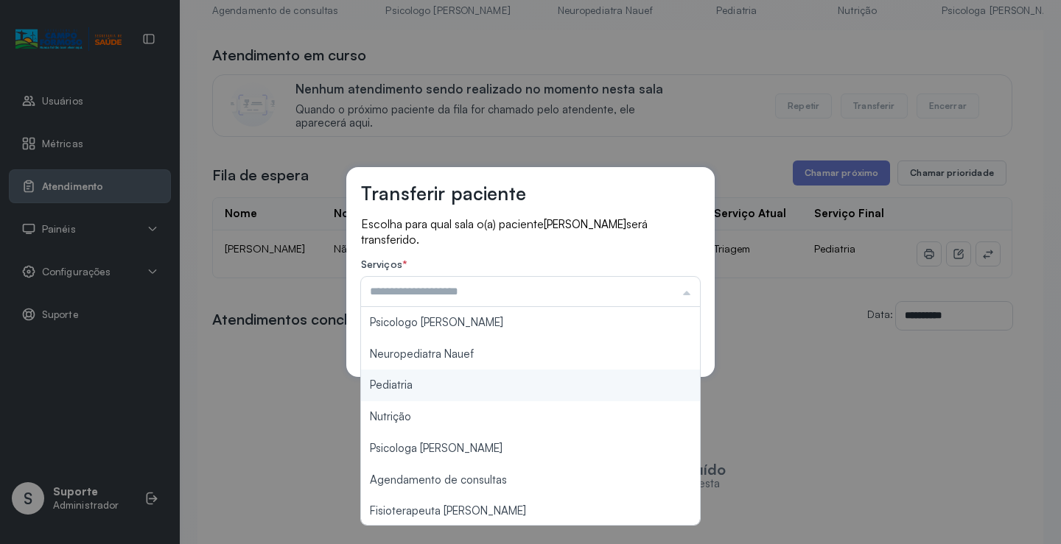
type input "*********"
drag, startPoint x: 394, startPoint y: 385, endPoint x: 482, endPoint y: 365, distance: 90.6
click at [394, 384] on div "Transferir paciente Escolha para qual sala o(a) paciente BENJAMIN SOUZA SANTOS …" at bounding box center [530, 272] width 1061 height 544
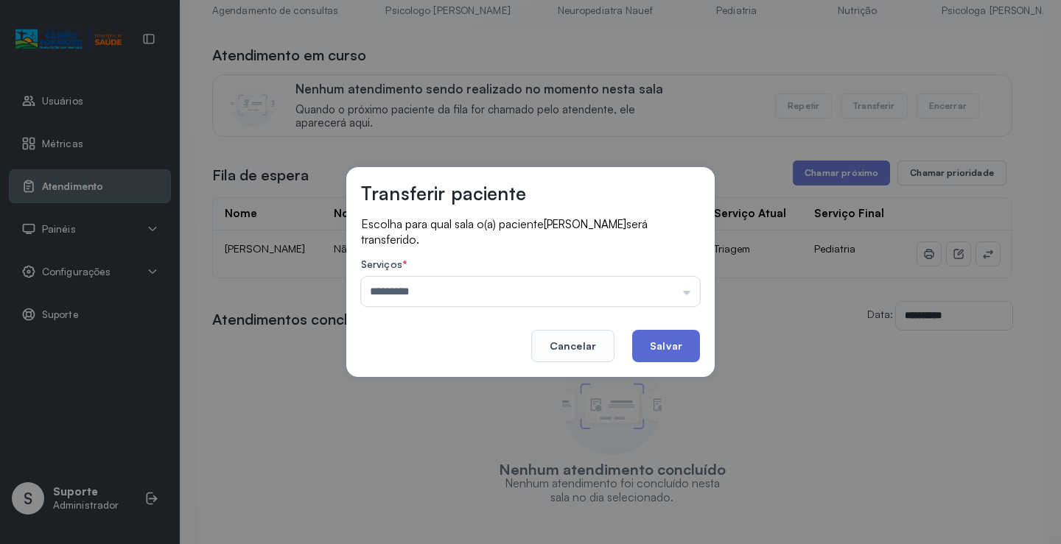
click at [683, 340] on button "Salvar" at bounding box center [666, 346] width 68 height 32
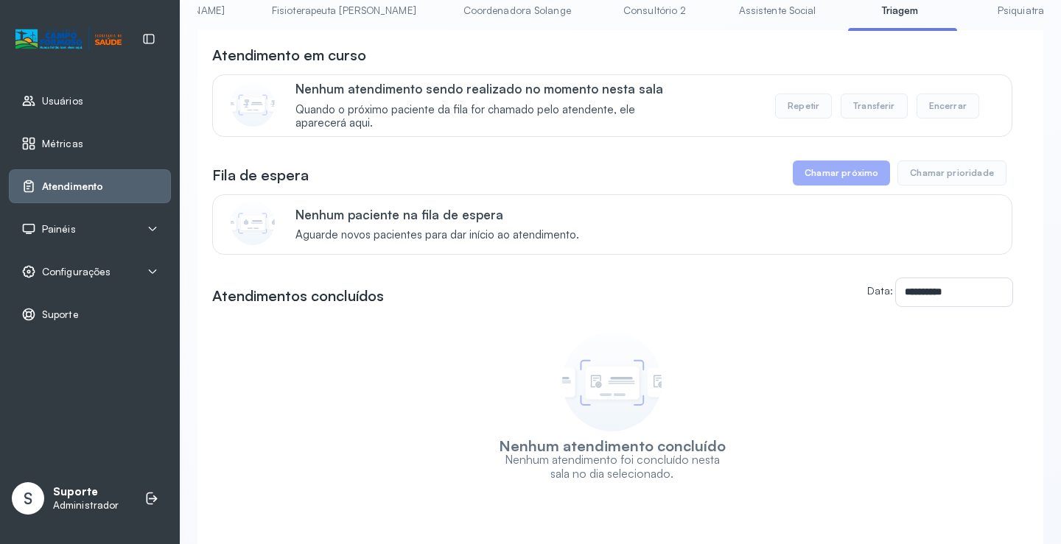
scroll to position [0, 0]
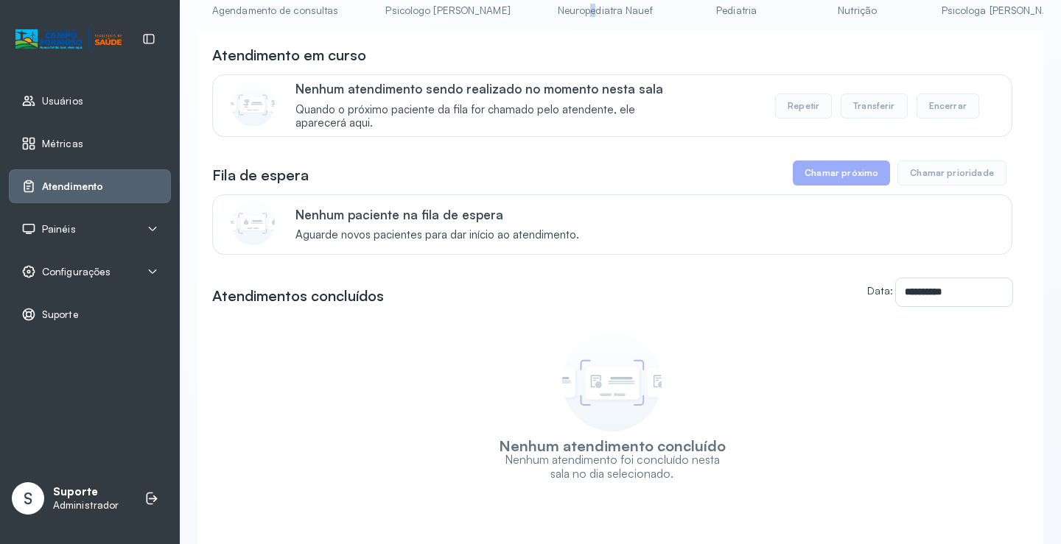
drag, startPoint x: 532, startPoint y: 28, endPoint x: 540, endPoint y: 31, distance: 7.9
click at [540, 31] on div "Agendamento de consultas Psicologo Pedro Neuropediatra Nauef Pediatria Nutrição…" at bounding box center [619, 15] width 845 height 33
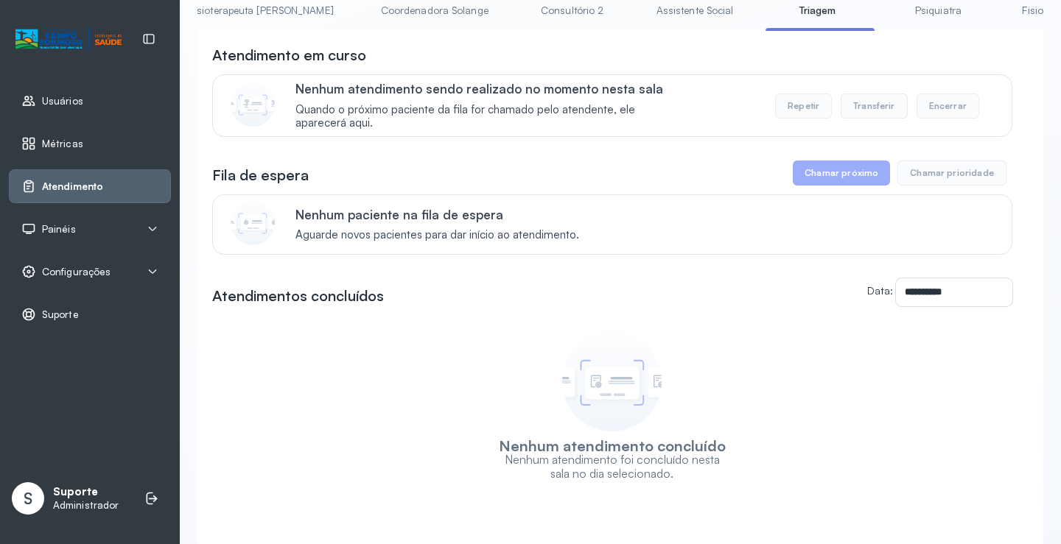
scroll to position [0, 928]
click at [882, 17] on link "Psiquiatra" at bounding box center [933, 11] width 103 height 24
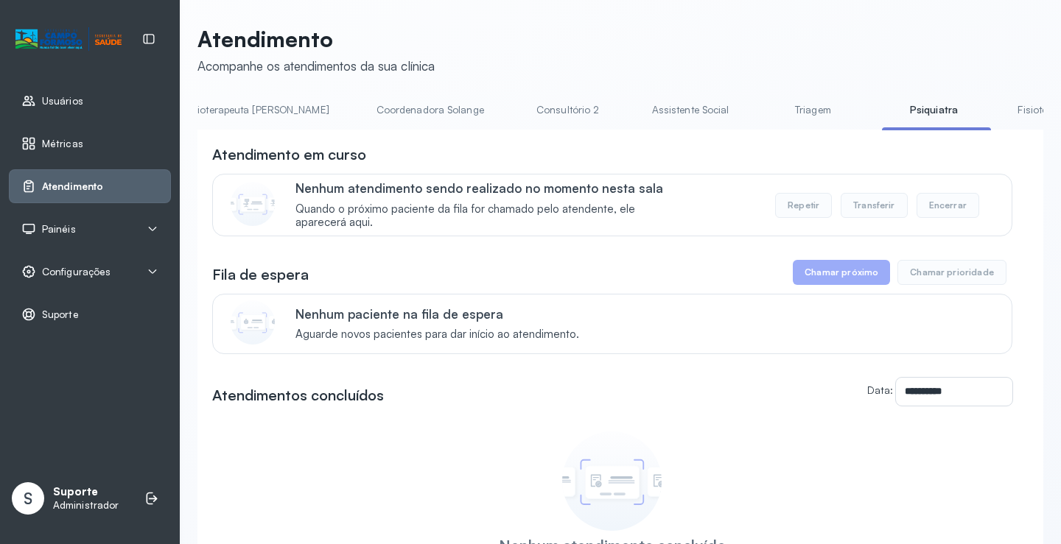
scroll to position [100, 0]
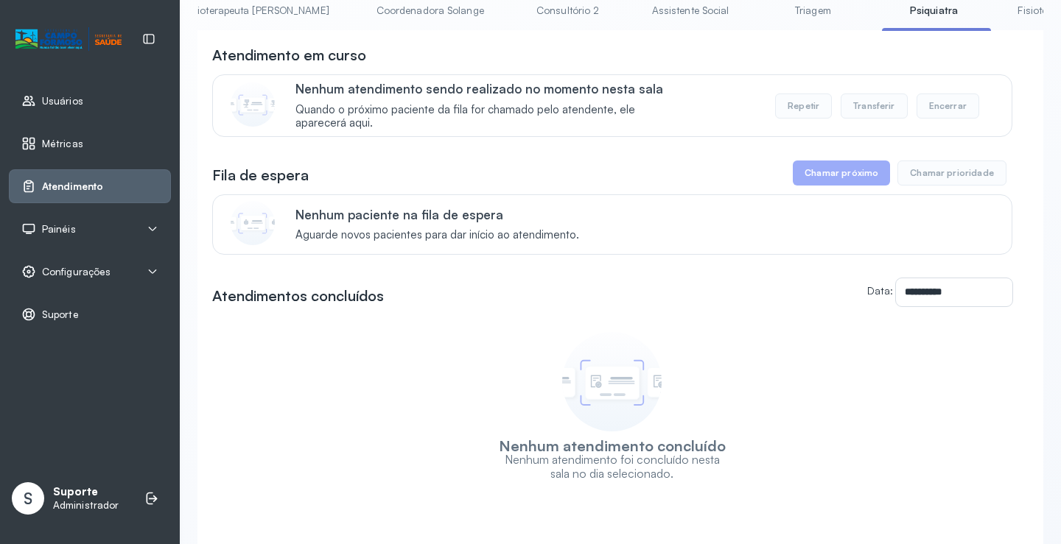
click at [761, 15] on link "Triagem" at bounding box center [812, 11] width 103 height 24
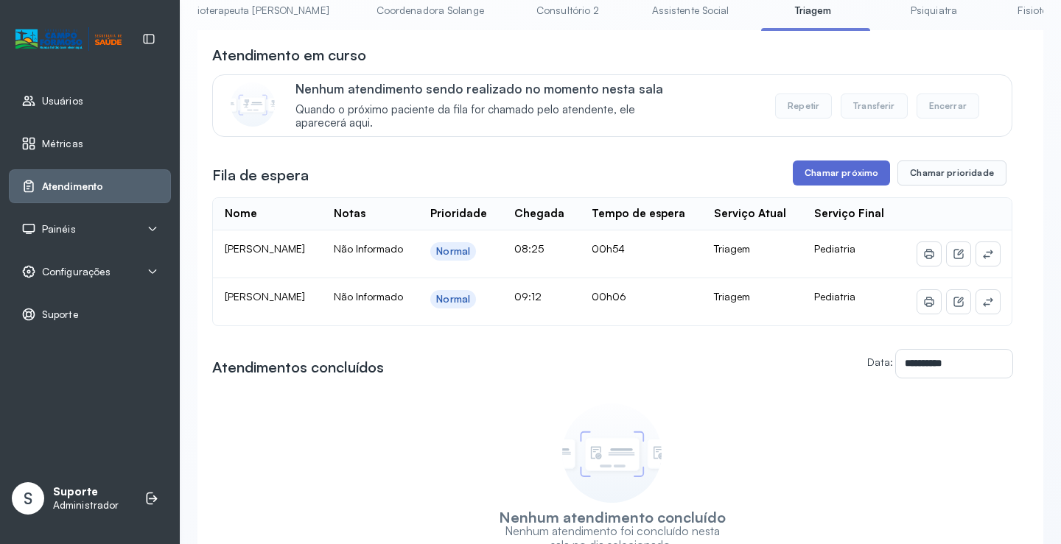
click at [840, 177] on button "Chamar próximo" at bounding box center [840, 173] width 97 height 25
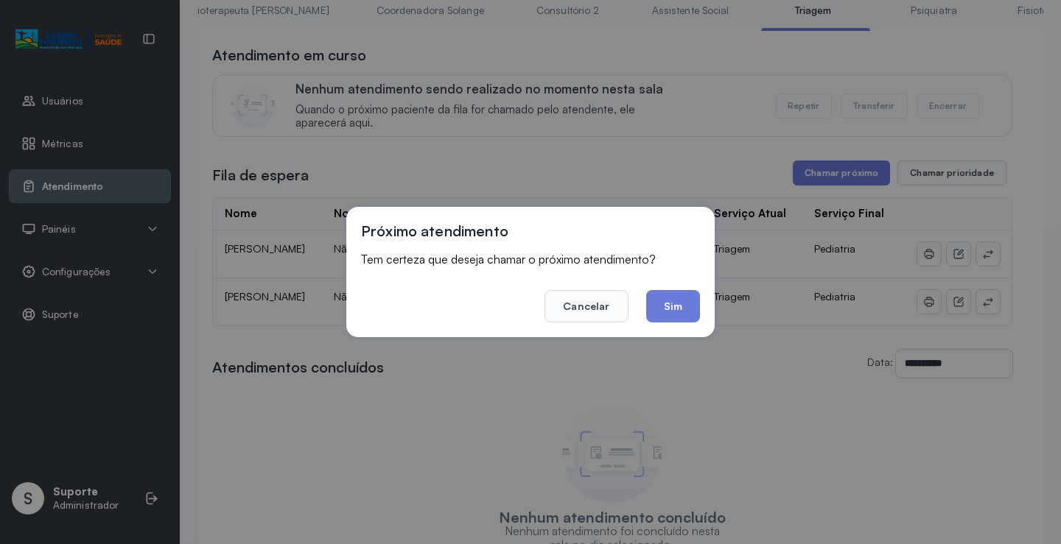
drag, startPoint x: 552, startPoint y: 404, endPoint x: 503, endPoint y: 388, distance: 51.2
click at [547, 404] on div "Próximo atendimento Tem certeza que deseja chamar o próximo atendimento? Cancel…" at bounding box center [530, 272] width 1061 height 544
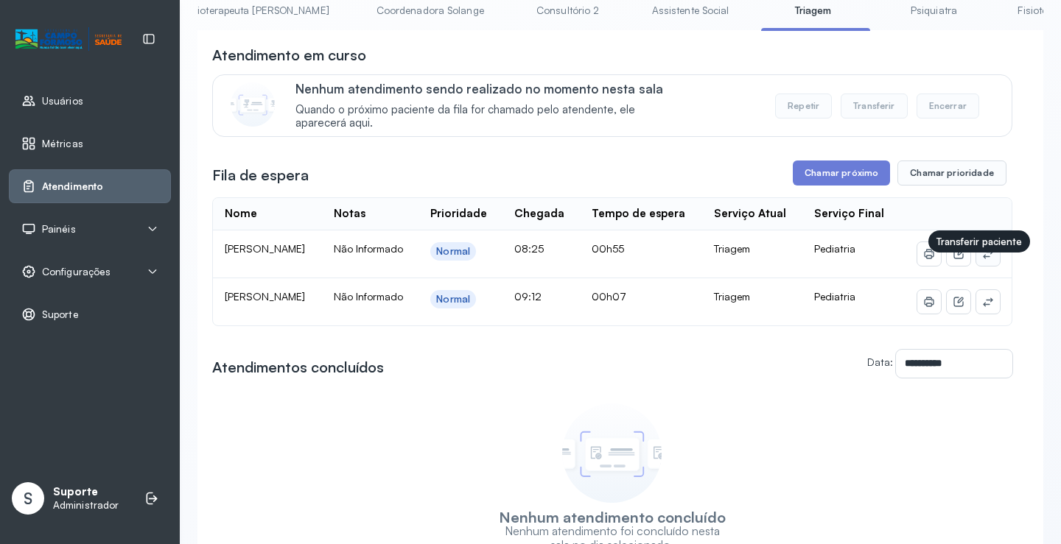
click at [982, 260] on icon at bounding box center [988, 254] width 12 height 12
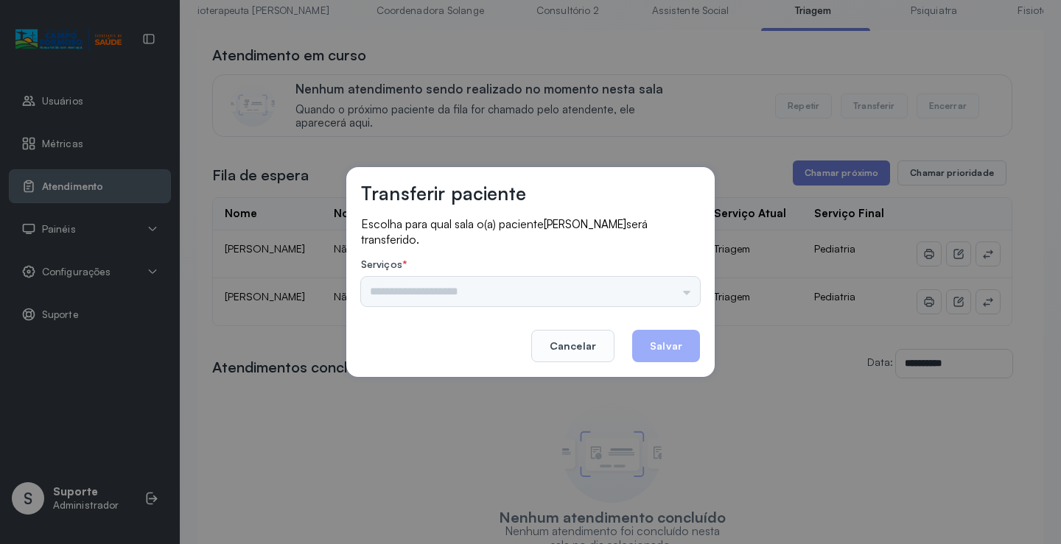
click at [453, 294] on div "Psicologo Pedro Neuropediatra Nauef Pediatria Nutrição Psicologa Alana Agendame…" at bounding box center [530, 291] width 339 height 29
click at [452, 296] on input "text" at bounding box center [530, 291] width 339 height 29
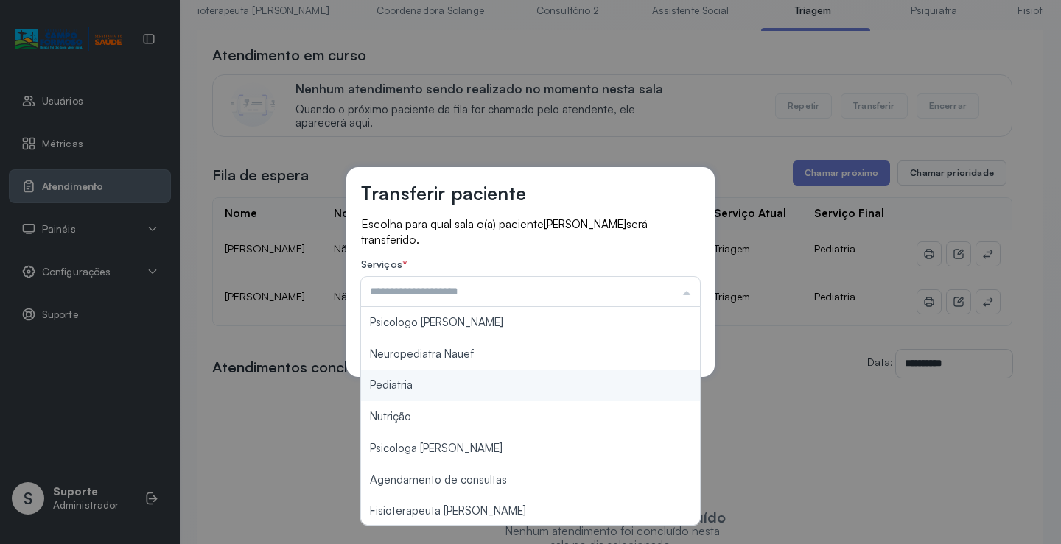
type input "*********"
click at [398, 387] on div "Transferir paciente Escolha para qual sala o(a) paciente LUNNA NUNES PIMENTEL s…" at bounding box center [530, 272] width 1061 height 544
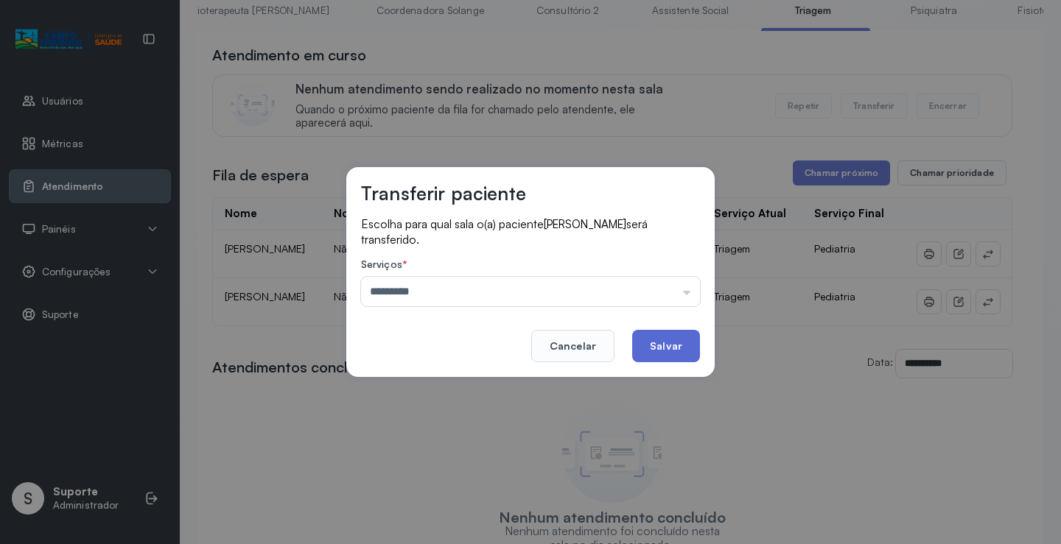
click at [670, 340] on button "Salvar" at bounding box center [666, 346] width 68 height 32
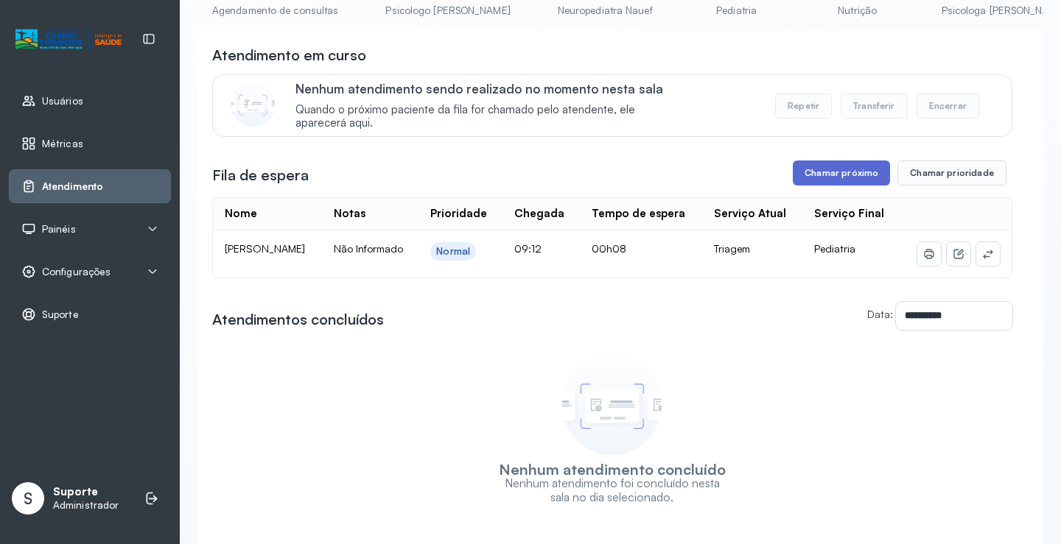
click at [831, 175] on button "Chamar próximo" at bounding box center [840, 173] width 97 height 25
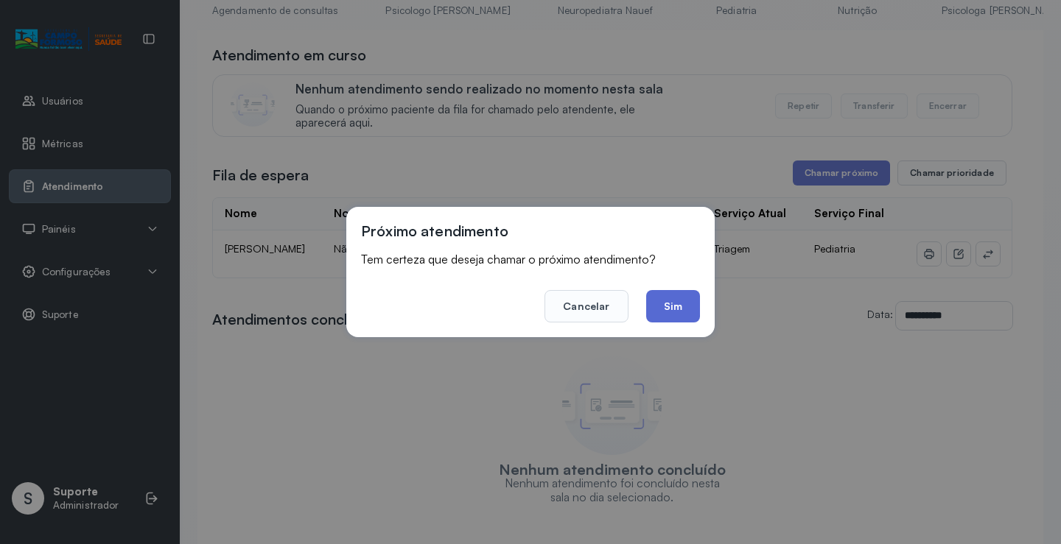
click at [674, 303] on button "Sim" at bounding box center [673, 306] width 54 height 32
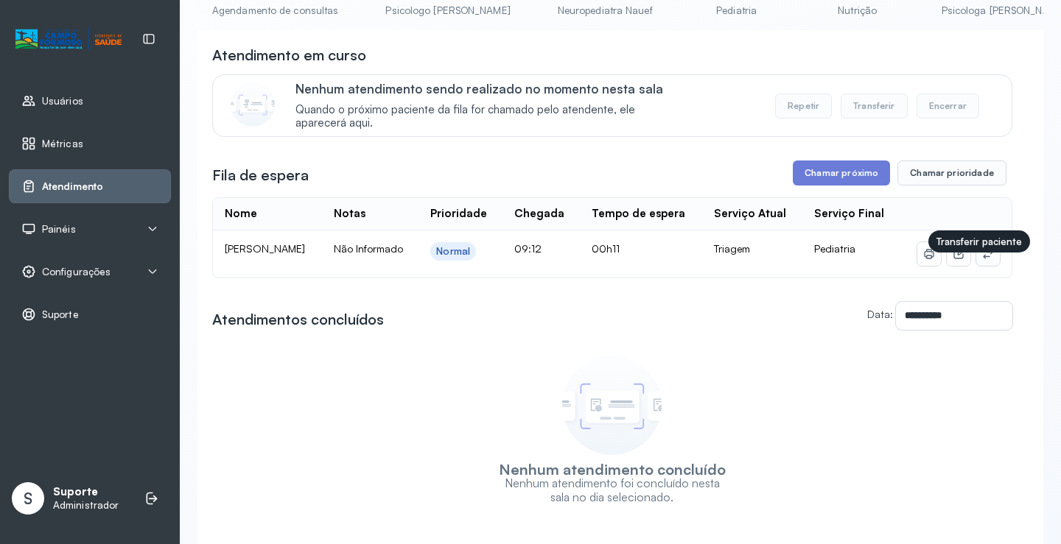
click at [982, 260] on icon at bounding box center [988, 254] width 12 height 12
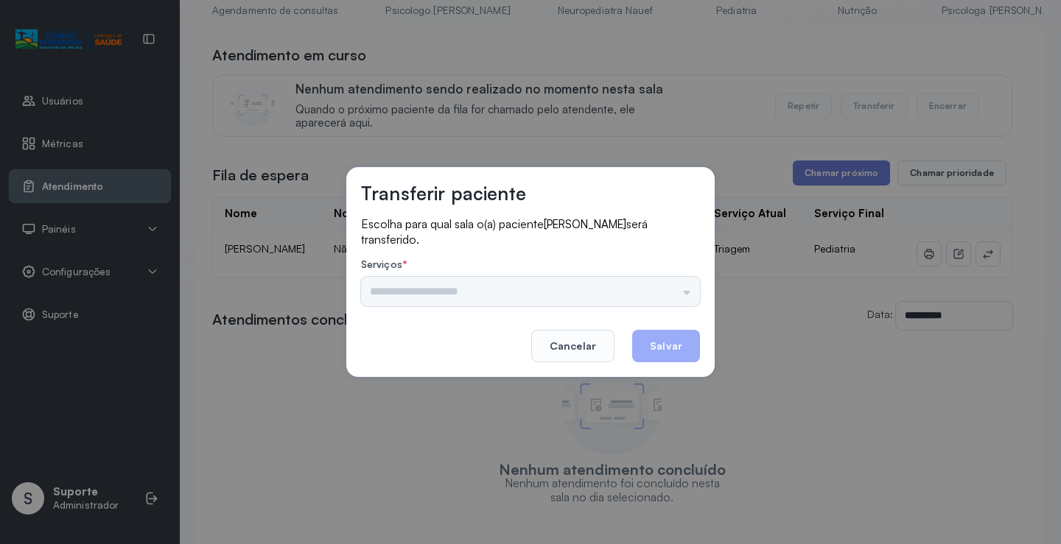
click at [433, 295] on div "Psicologo Pedro Neuropediatra Nauef Pediatria Nutrição Psicologa Alana Agendame…" at bounding box center [530, 291] width 339 height 29
click at [433, 295] on input "text" at bounding box center [530, 291] width 339 height 29
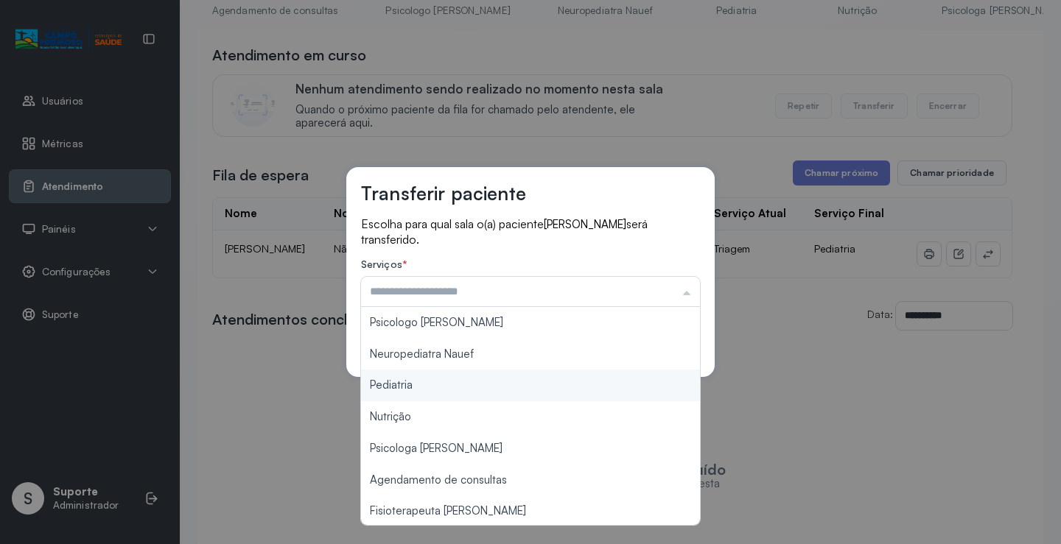
type input "*********"
click at [390, 391] on div "Transferir paciente Escolha para qual sala o(a) paciente LUIZA RODRIGUES DA SIL…" at bounding box center [530, 272] width 1061 height 544
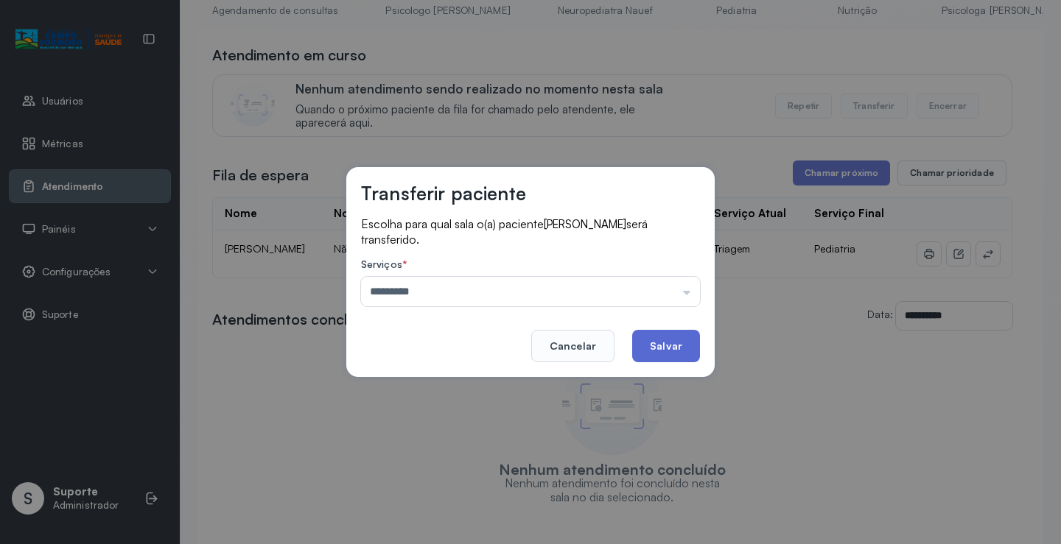
click at [665, 345] on button "Salvar" at bounding box center [666, 346] width 68 height 32
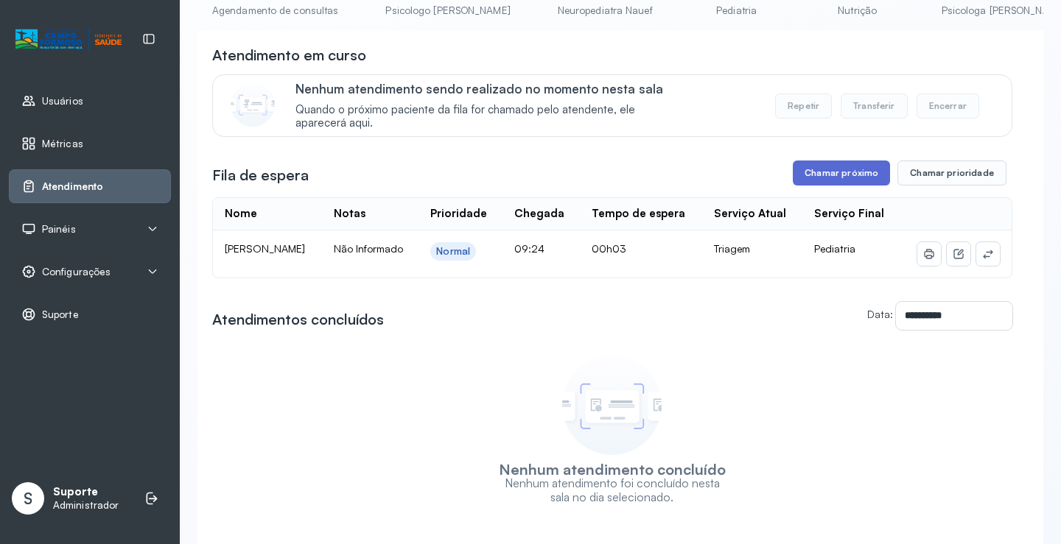
click at [809, 180] on button "Chamar próximo" at bounding box center [840, 173] width 97 height 25
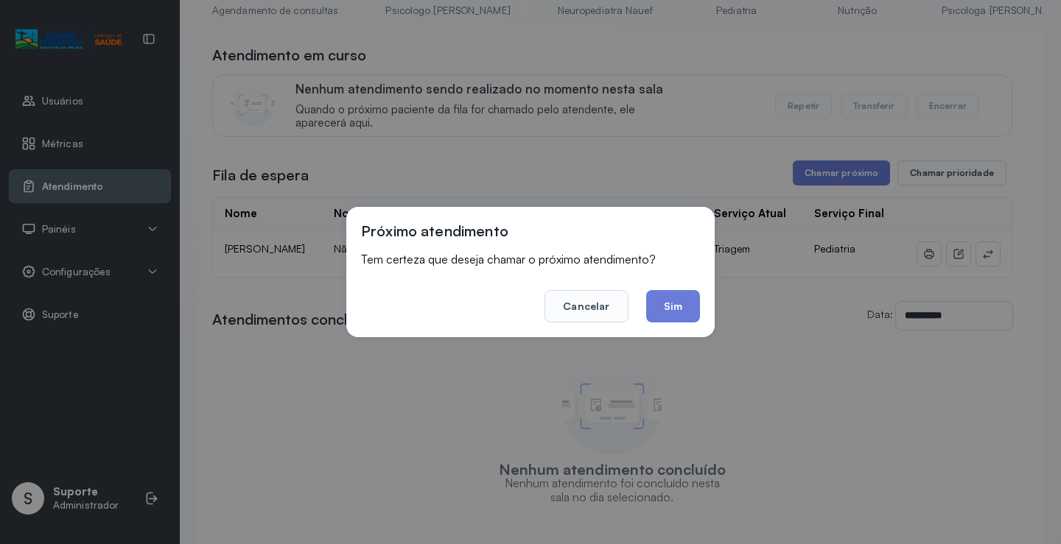
drag, startPoint x: 686, startPoint y: 312, endPoint x: 633, endPoint y: 306, distance: 53.4
click at [681, 309] on button "Sim" at bounding box center [673, 306] width 54 height 32
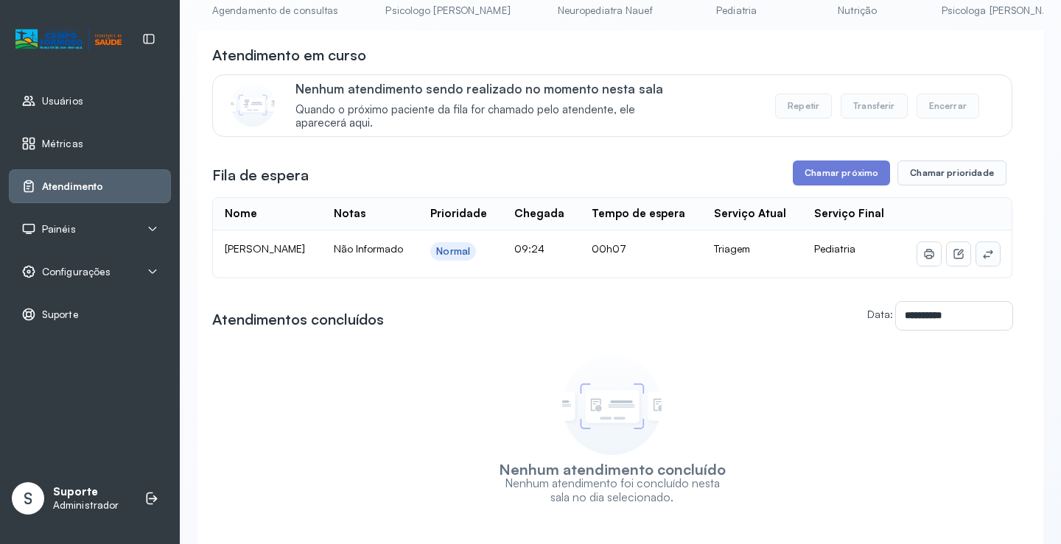
click at [982, 260] on icon at bounding box center [988, 254] width 12 height 12
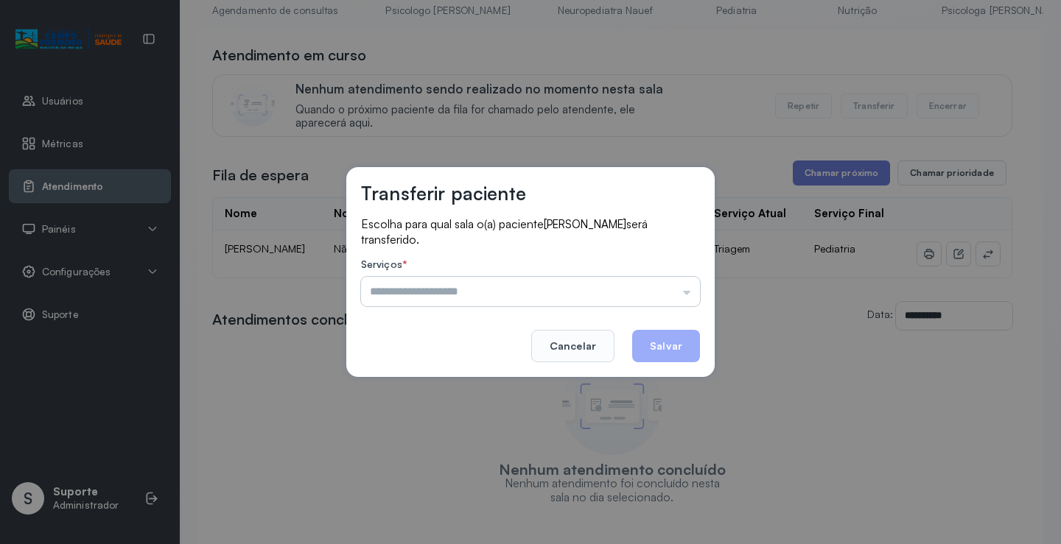
click at [455, 297] on input "text" at bounding box center [530, 291] width 339 height 29
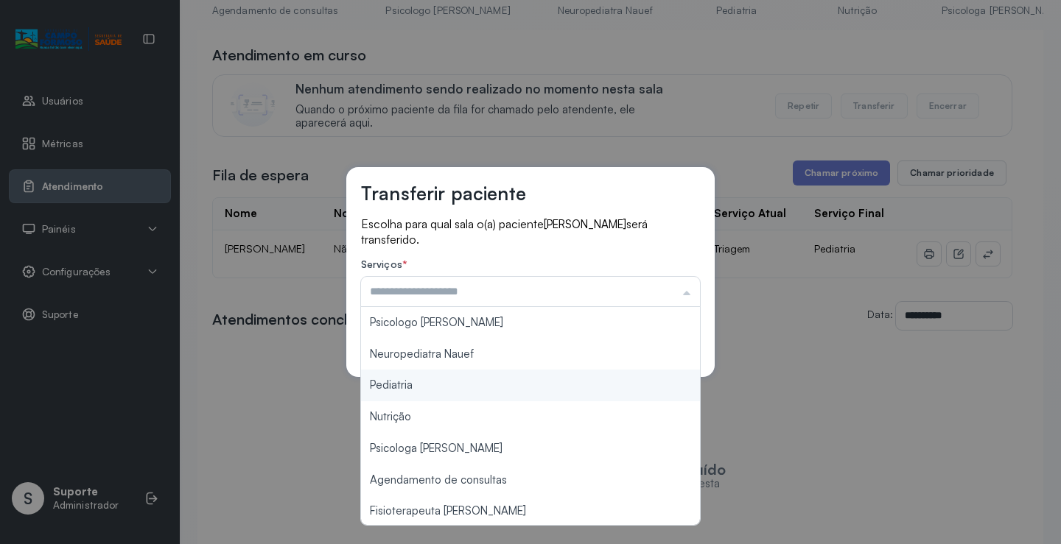
type input "*********"
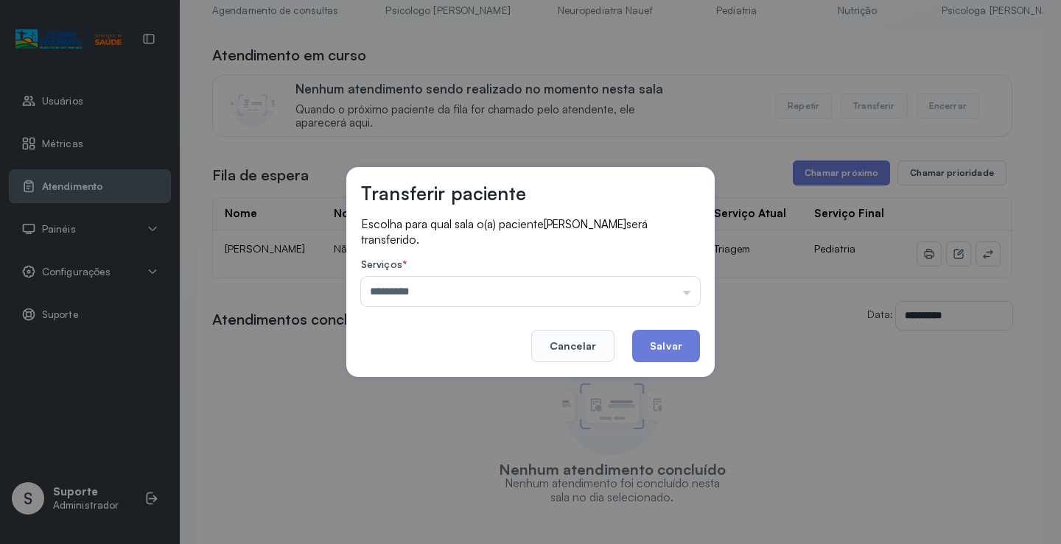
click at [396, 387] on div "Transferir paciente Escolha para qual sala o(a) paciente LUIZ FELIPE VIEIRA RAM…" at bounding box center [530, 272] width 1061 height 544
click at [670, 351] on button "Salvar" at bounding box center [666, 346] width 68 height 32
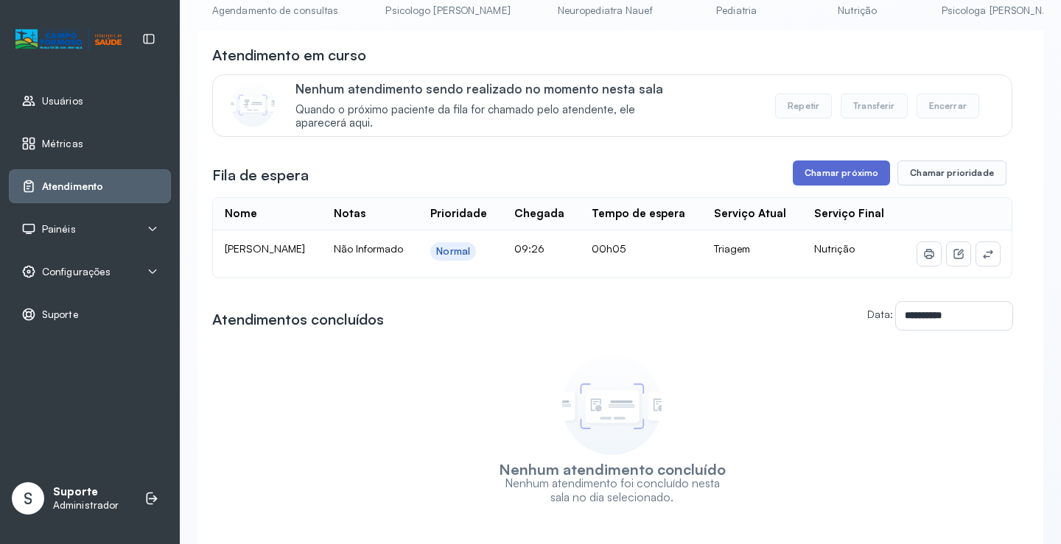
click at [825, 175] on button "Chamar próximo" at bounding box center [840, 173] width 97 height 25
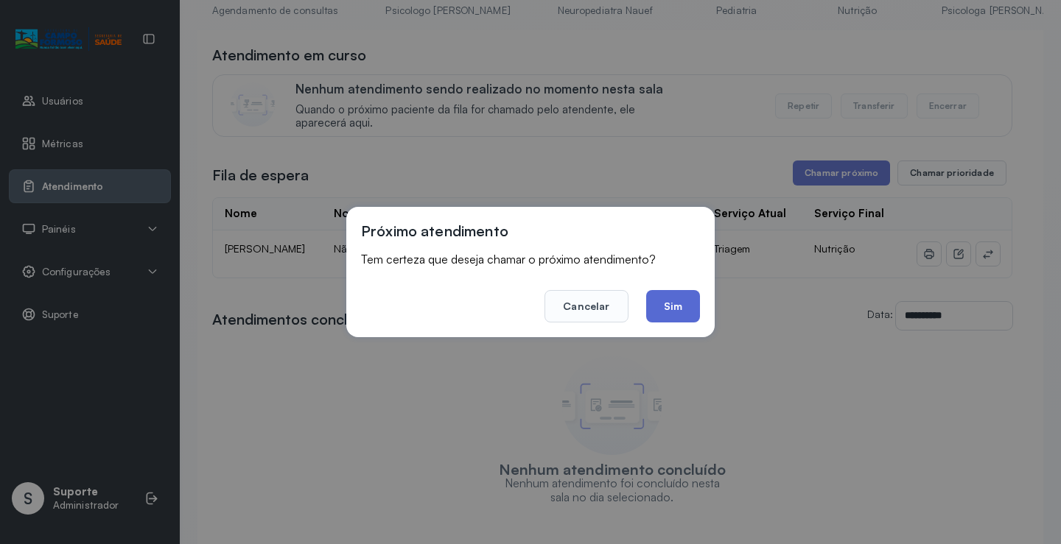
click at [683, 302] on button "Sim" at bounding box center [673, 306] width 54 height 32
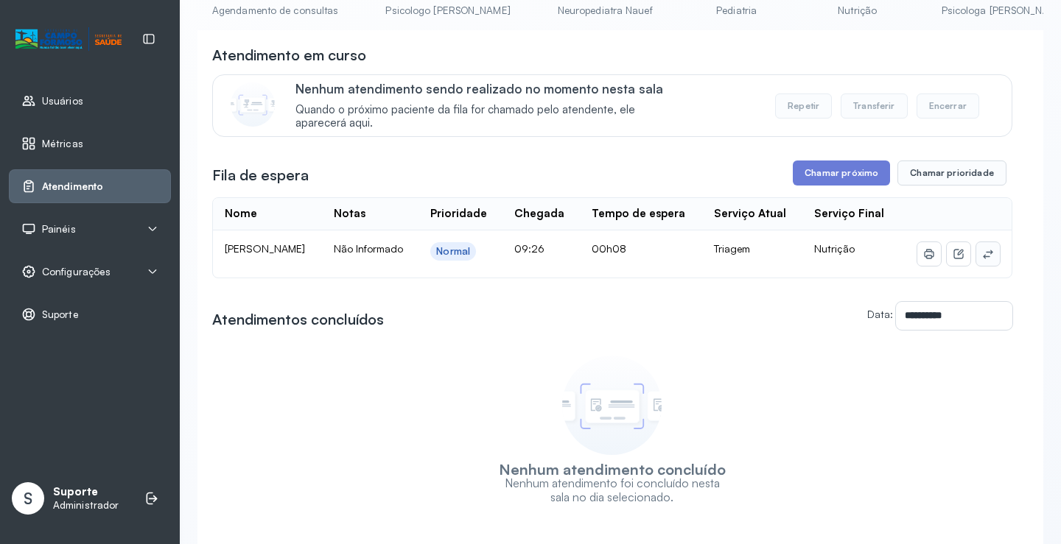
click at [982, 257] on icon at bounding box center [988, 254] width 12 height 12
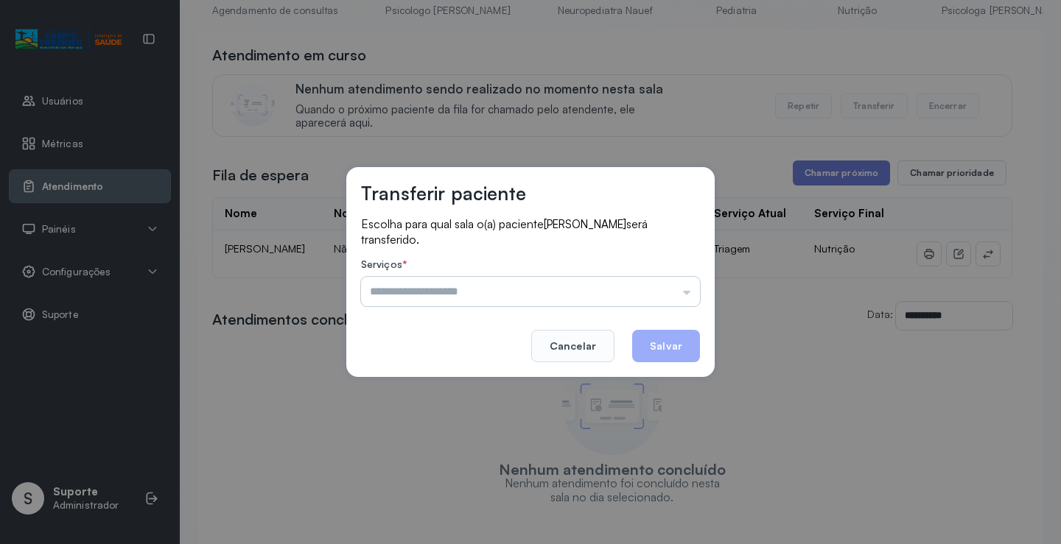
click at [426, 289] on input "text" at bounding box center [530, 291] width 339 height 29
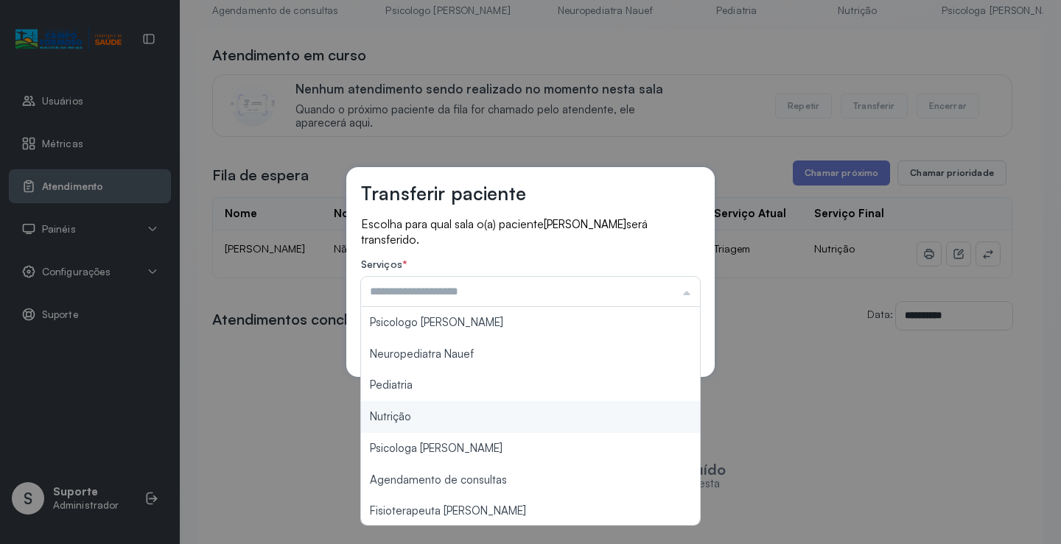
type input "********"
click at [402, 421] on div "Transferir paciente Escolha para qual sala o(a) paciente Anna Luiza Araujo da S…" at bounding box center [530, 272] width 1061 height 544
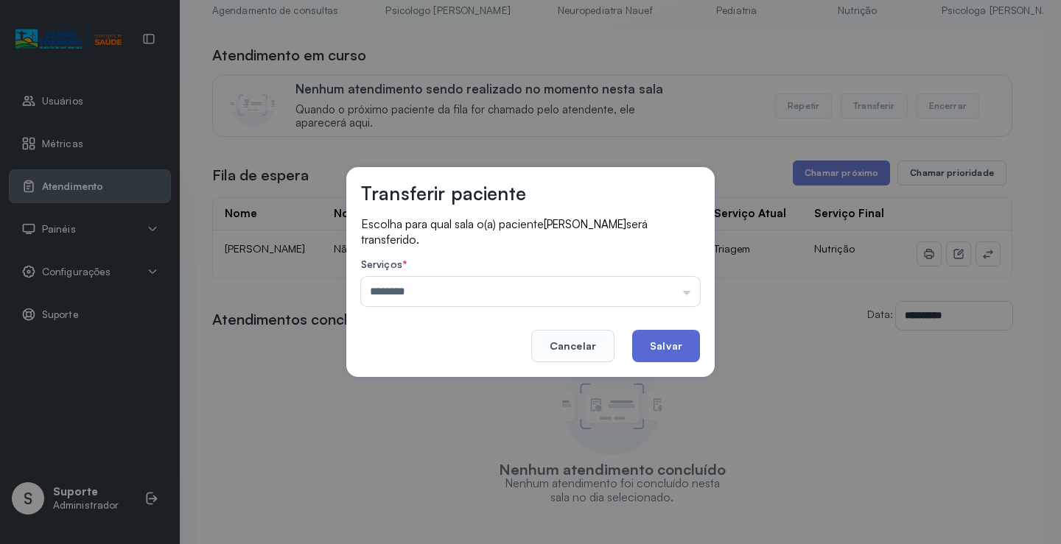
click at [691, 340] on button "Salvar" at bounding box center [666, 346] width 68 height 32
